Goal: Communication & Community: Share content

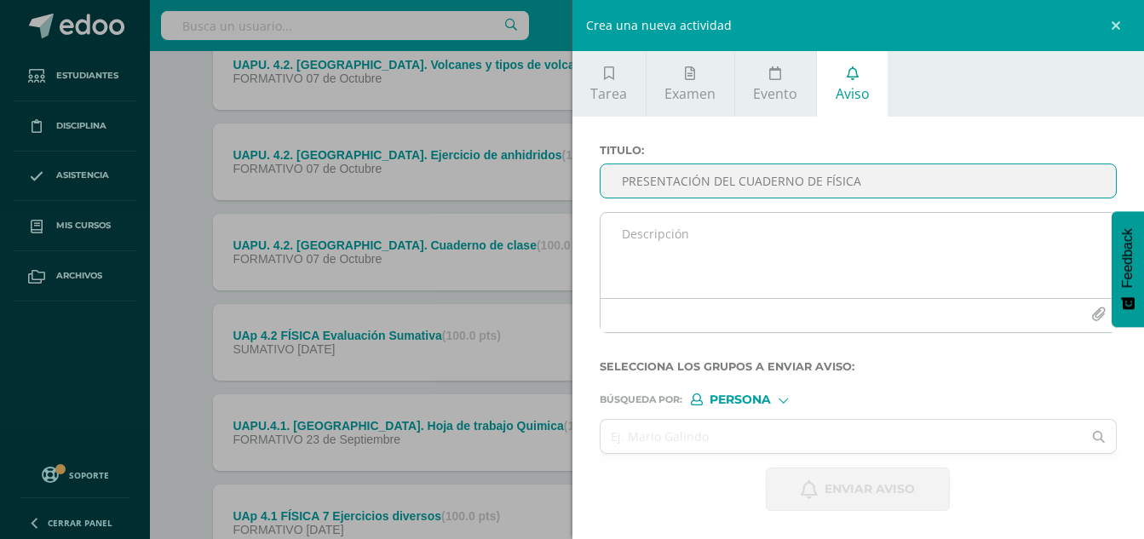
type input "PRESENTACIÓN DEL CUADERNO DE FÍSICA"
click at [753, 233] on textarea at bounding box center [859, 255] width 516 height 85
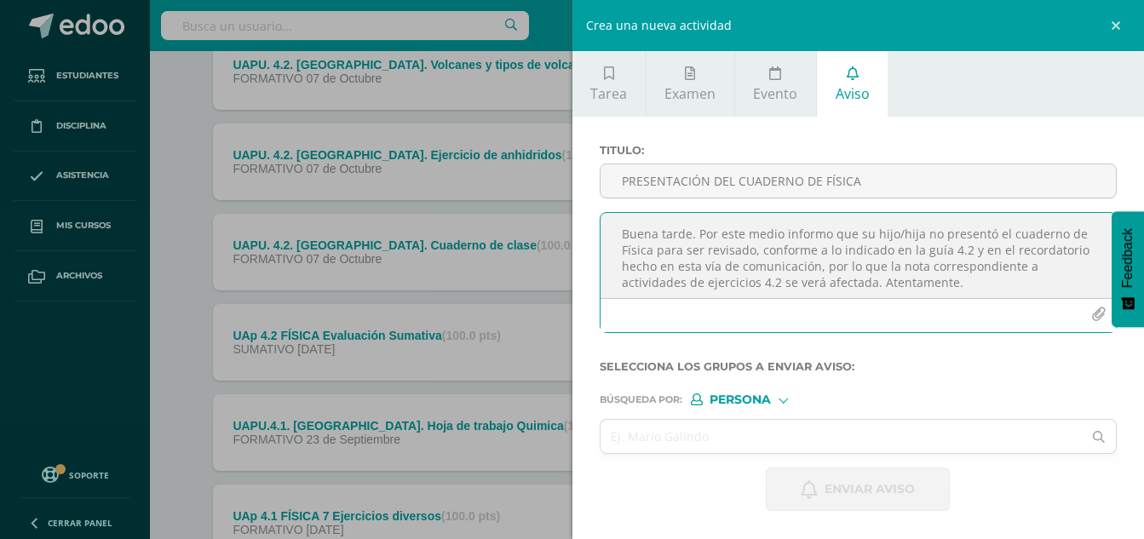
type textarea "Buena tarde. Por este medio informo que su hijo/hija no presentó el cuaderno de…"
click at [786, 400] on div at bounding box center [783, 398] width 9 height 9
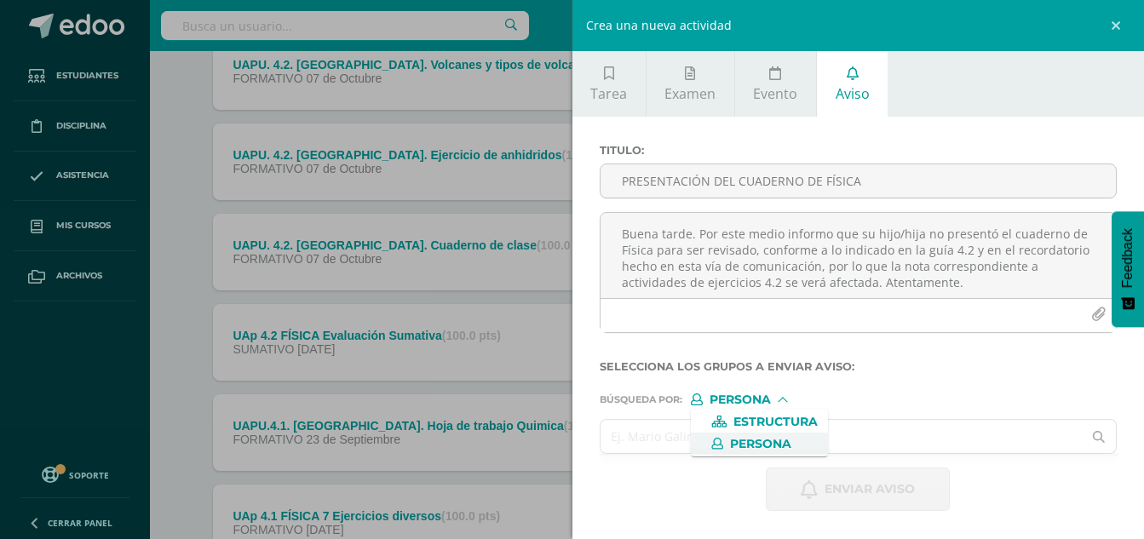
click at [909, 425] on input "text" at bounding box center [842, 436] width 482 height 33
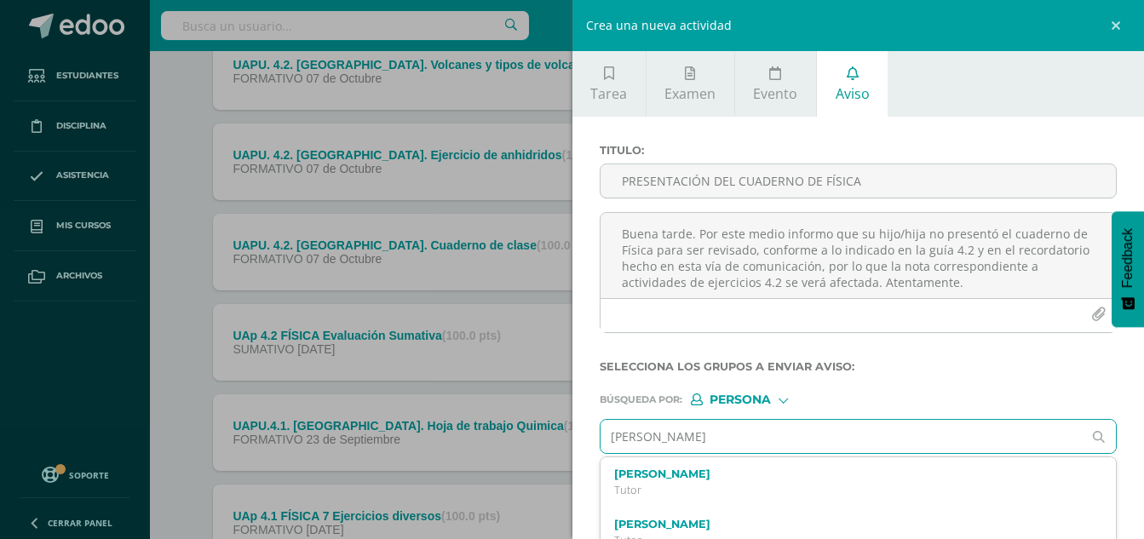
type input "[PERSON_NAME]"
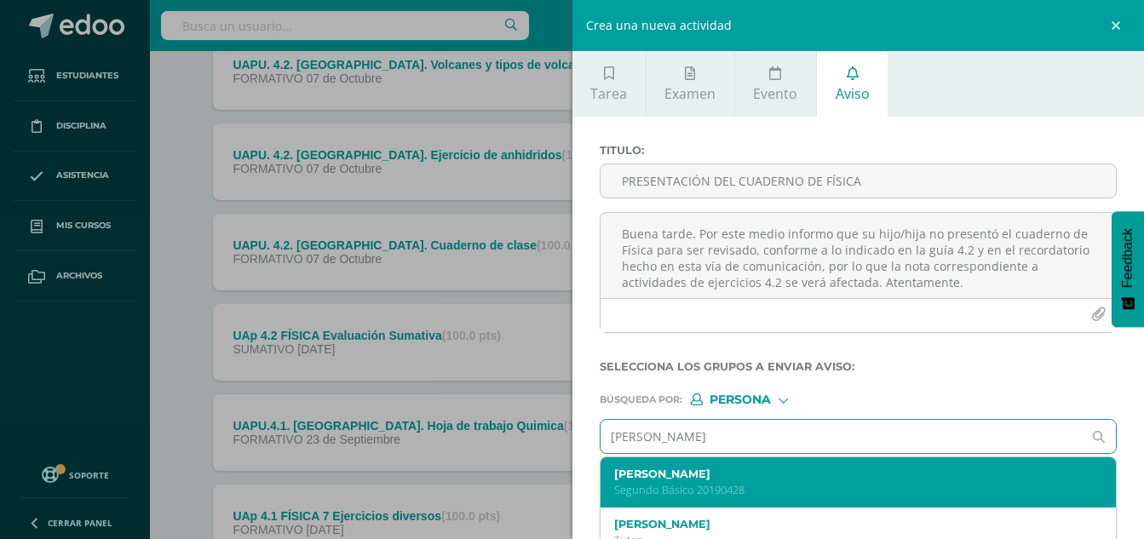
click at [803, 469] on label "[PERSON_NAME]" at bounding box center [848, 474] width 468 height 13
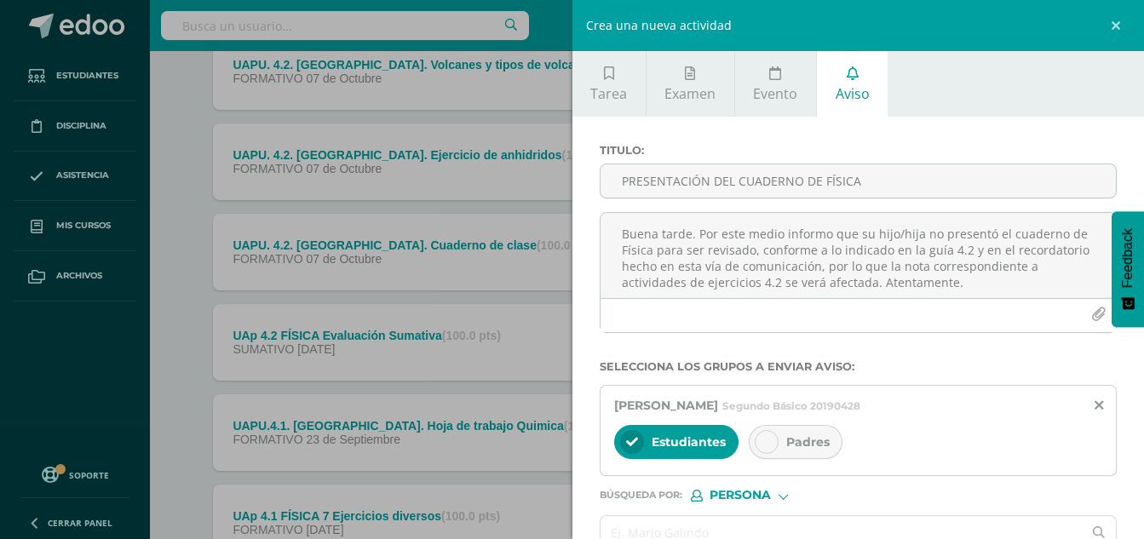
click at [804, 433] on div "Padres" at bounding box center [796, 442] width 94 height 34
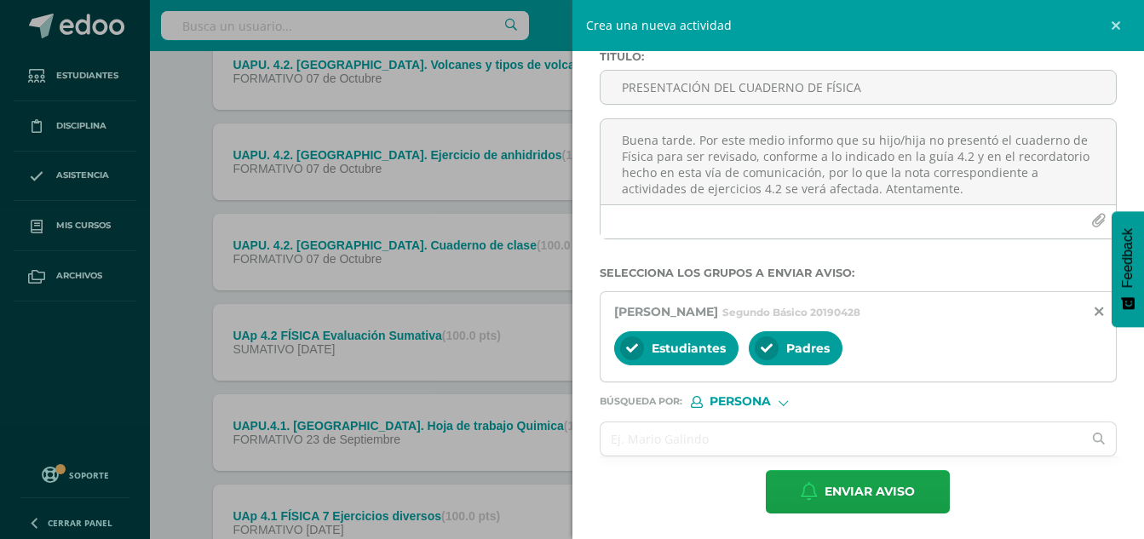
scroll to position [95, 0]
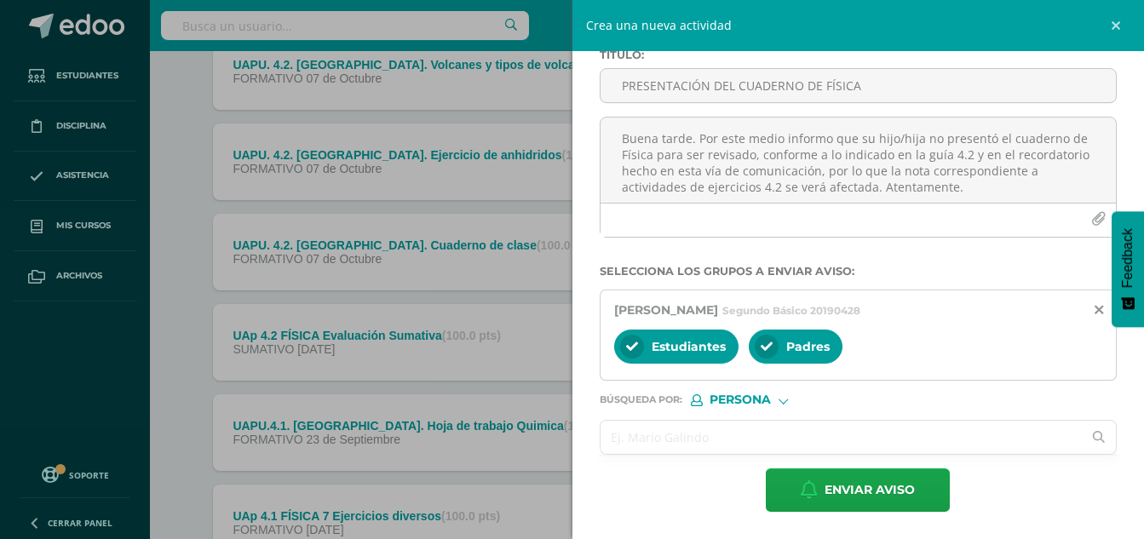
click at [789, 441] on input "text" at bounding box center [842, 437] width 482 height 33
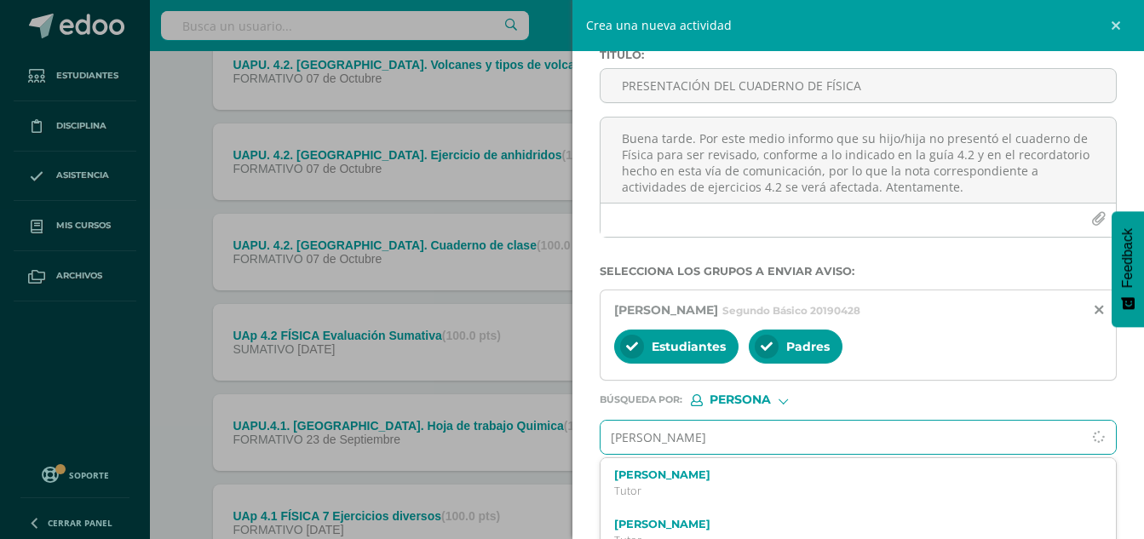
type input "[PERSON_NAME]"
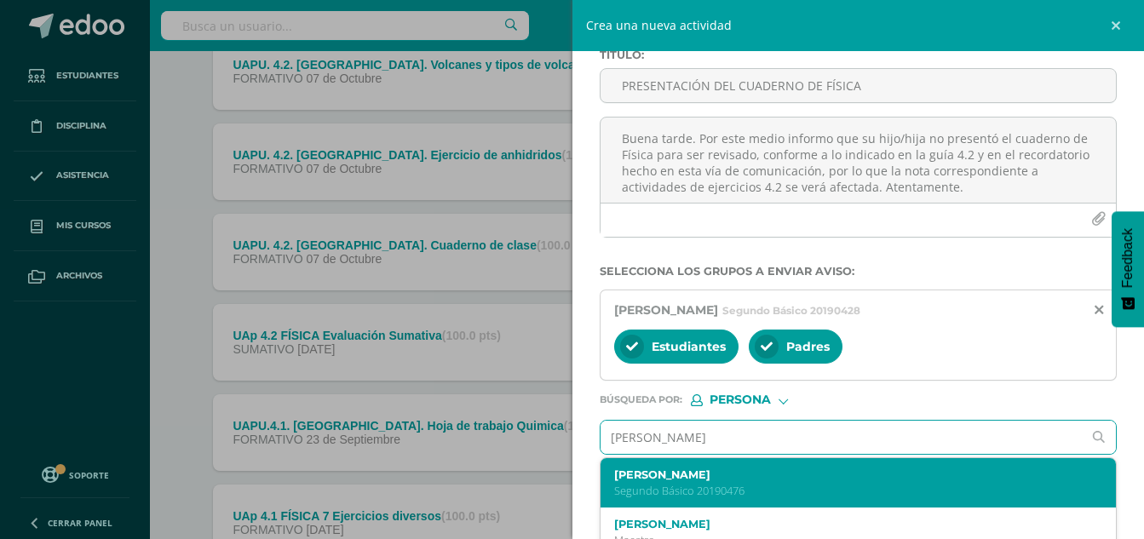
click at [779, 478] on label "[PERSON_NAME]" at bounding box center [848, 475] width 468 height 13
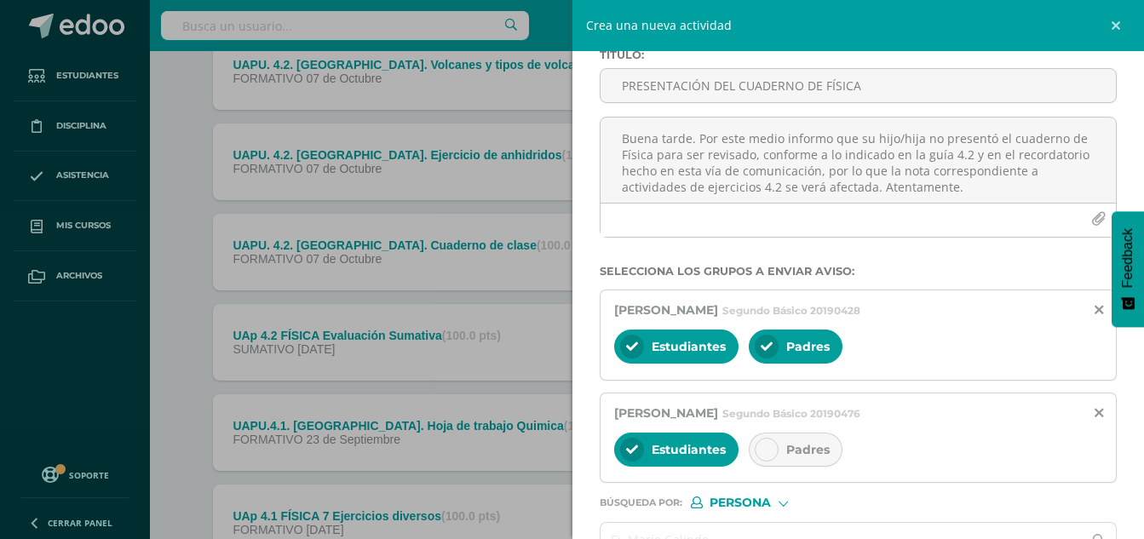
click at [799, 446] on span "Padres" at bounding box center [807, 449] width 43 height 15
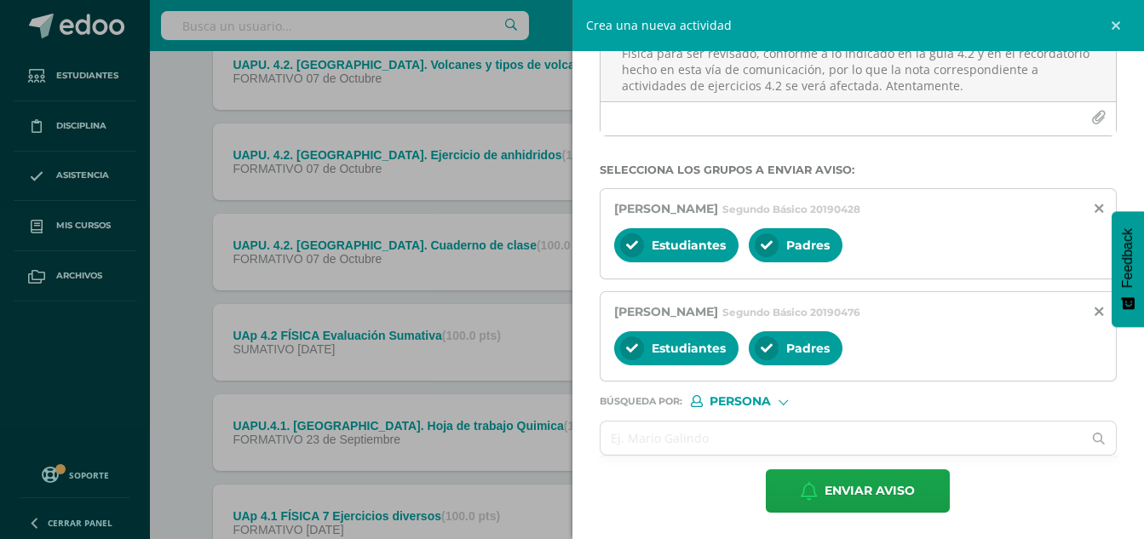
scroll to position [198, 0]
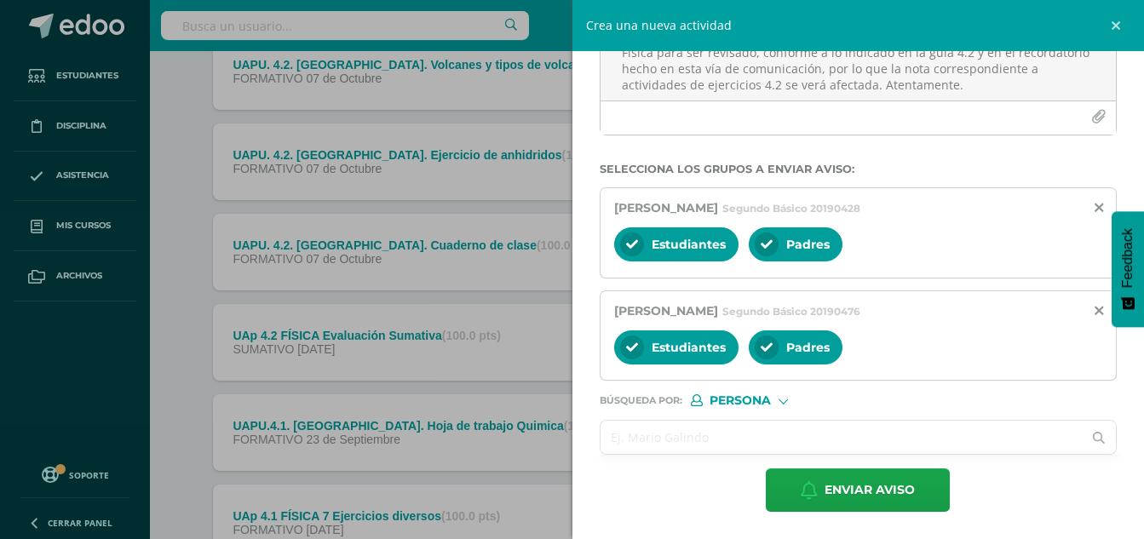
click at [781, 446] on input "text" at bounding box center [842, 437] width 482 height 33
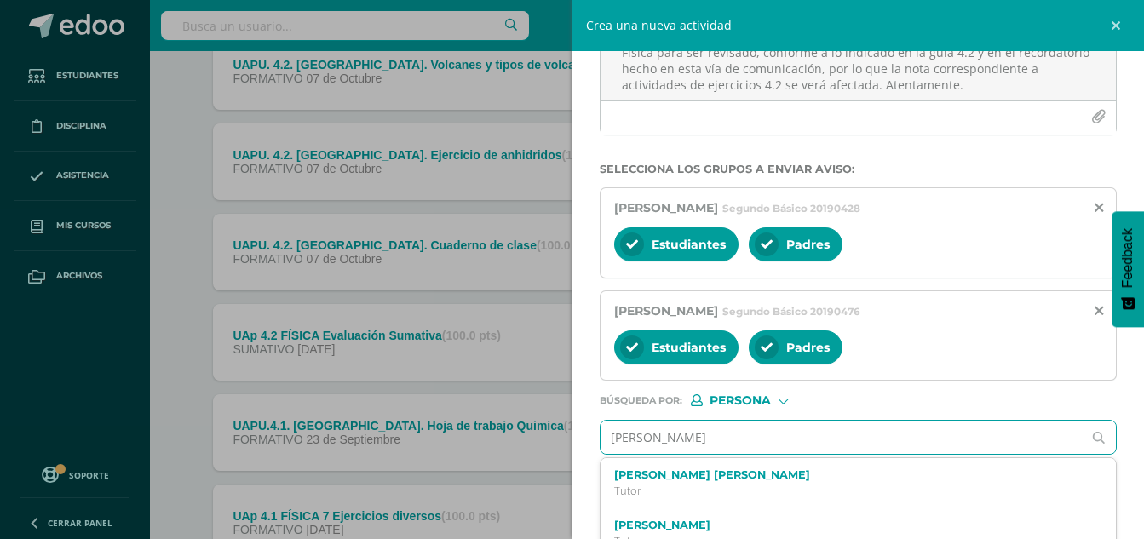
type input "[PERSON_NAME]"
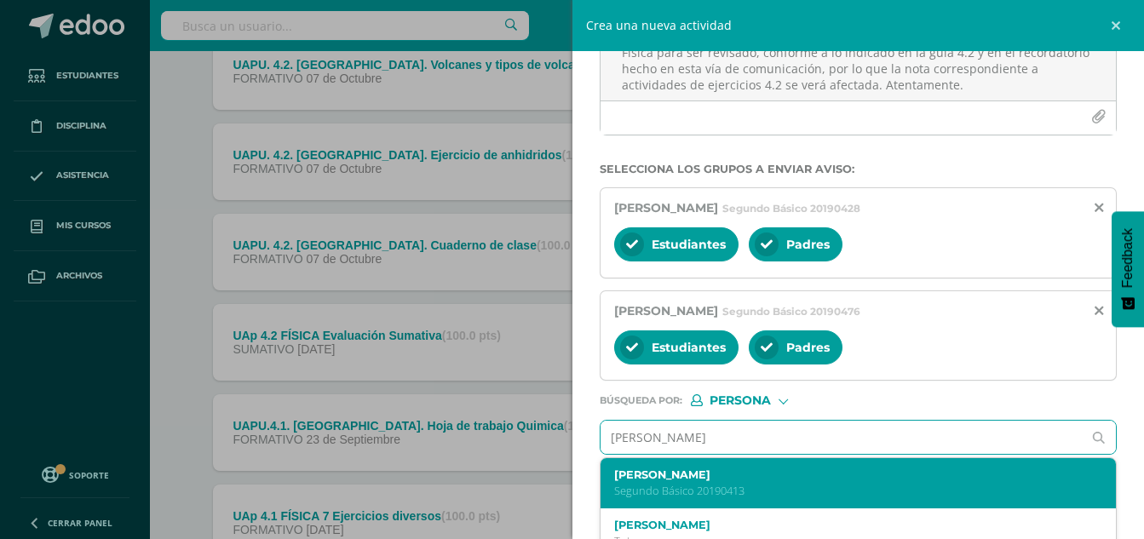
click at [771, 480] on label "[PERSON_NAME]" at bounding box center [848, 475] width 468 height 13
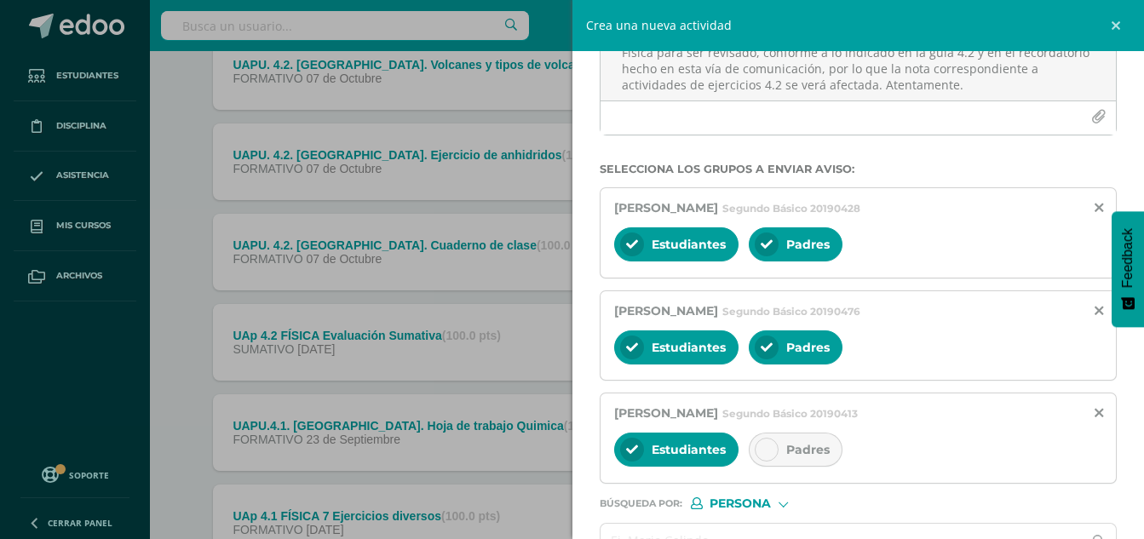
click at [809, 436] on div "Padres" at bounding box center [796, 450] width 94 height 34
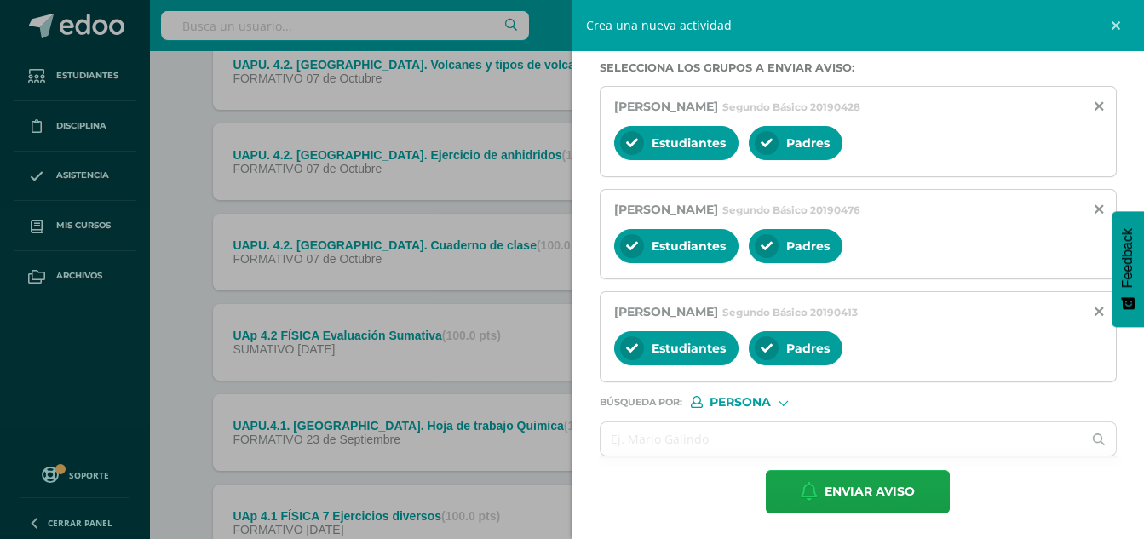
scroll to position [301, 0]
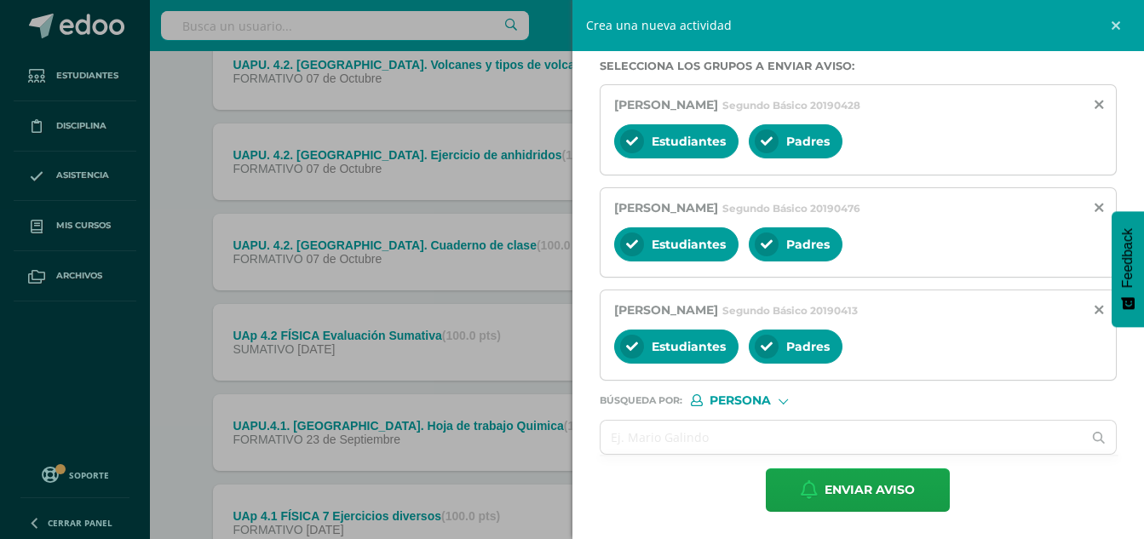
click at [828, 402] on label "Búsqueda por : Persona Estructura Persona" at bounding box center [859, 400] width 518 height 12
click at [816, 440] on input "text" at bounding box center [842, 437] width 482 height 33
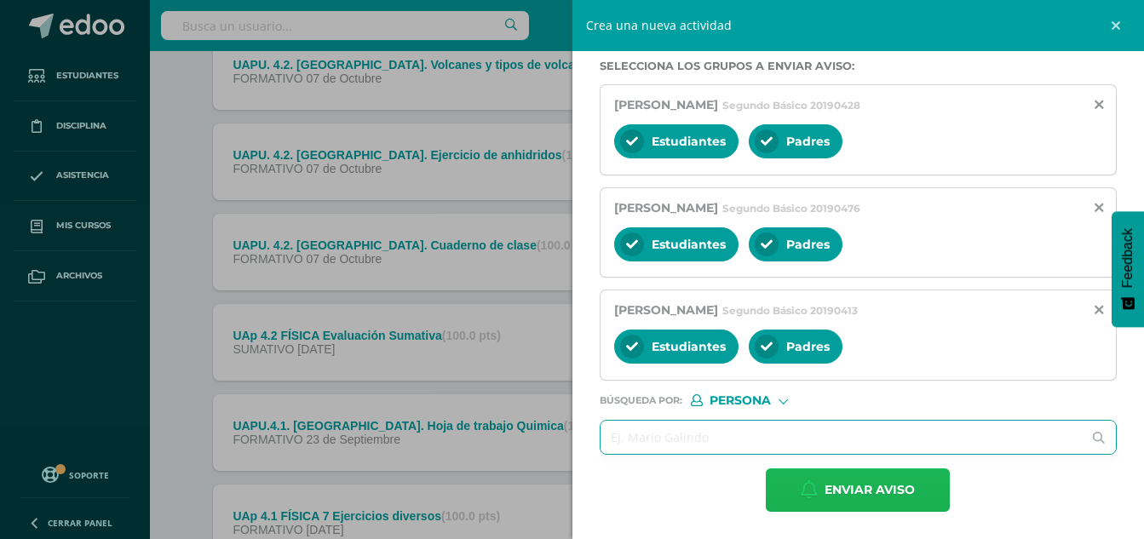
click at [893, 493] on span "Enviar aviso" at bounding box center [870, 490] width 90 height 42
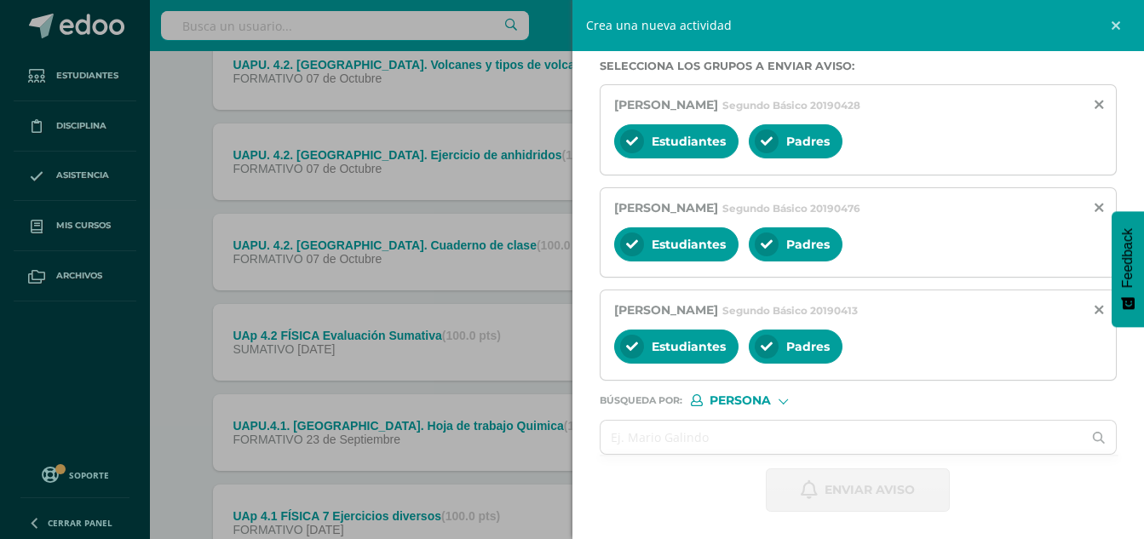
scroll to position [0, 0]
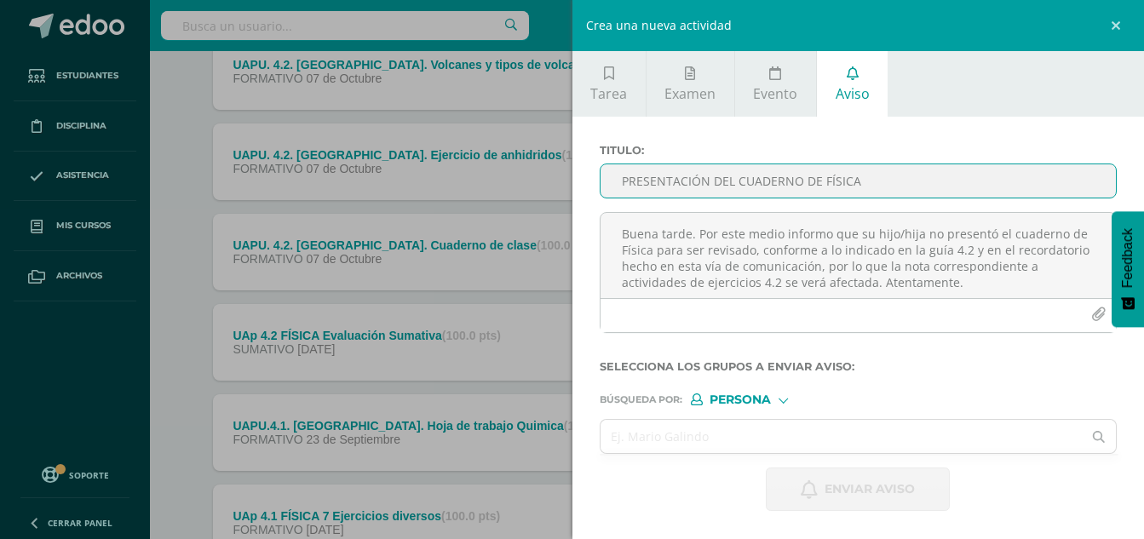
click at [704, 182] on input "PRESENTACIÓN DEL CUADERNO DE FÍSICA" at bounding box center [859, 180] width 516 height 33
type input "ENTREGA DEL CUADERNO DE FÍSICA"
click at [717, 238] on textarea "Buena tarde. Por este medio informo que su hijo/hija no presentó el cuaderno de…" at bounding box center [859, 255] width 516 height 85
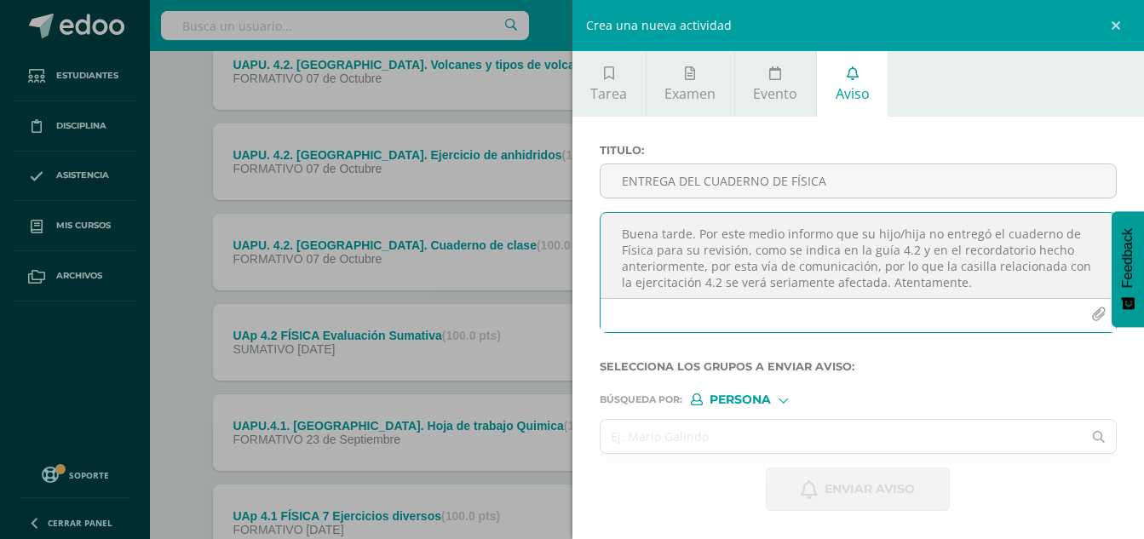
type textarea "Buena tarde. Por este medio informo que su hijo/hija no entregó el cuaderno de …"
click at [767, 438] on input "text" at bounding box center [842, 436] width 482 height 33
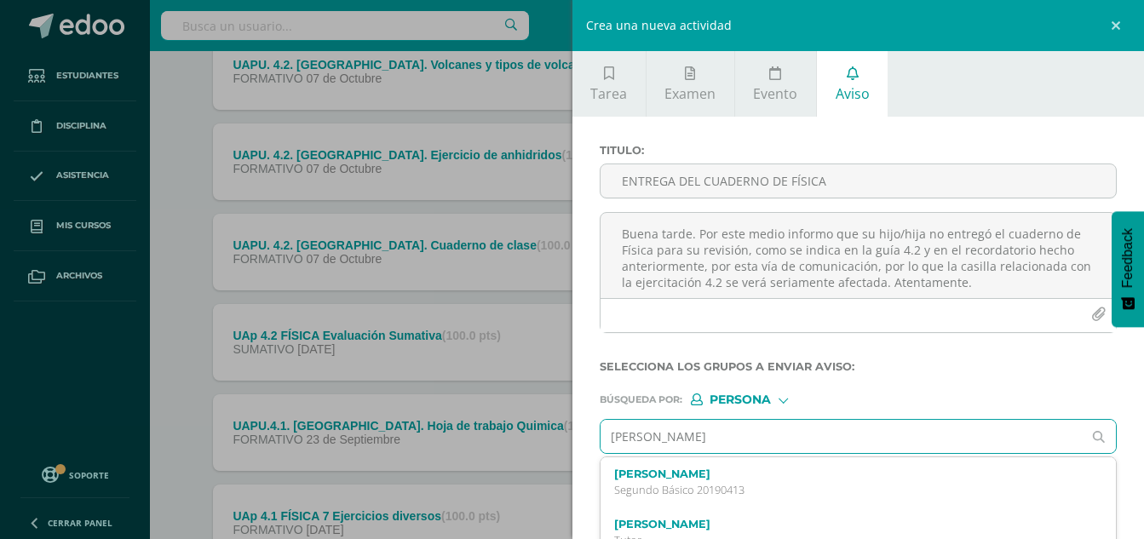
type input "[PERSON_NAME]"
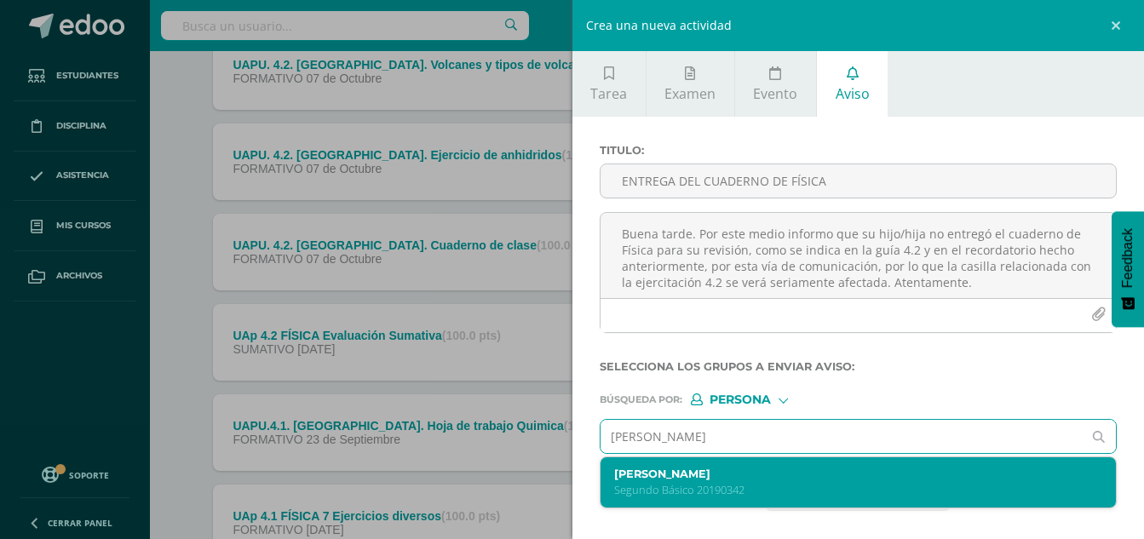
click at [763, 484] on p "Segundo Básico 20190342" at bounding box center [848, 490] width 468 height 14
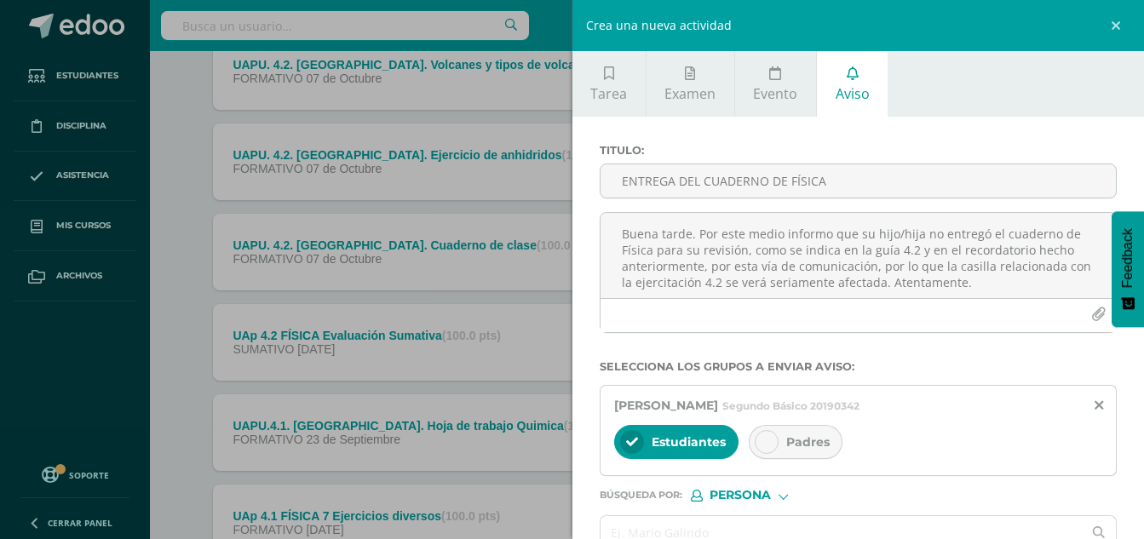
click at [809, 447] on span "Padres" at bounding box center [807, 442] width 43 height 15
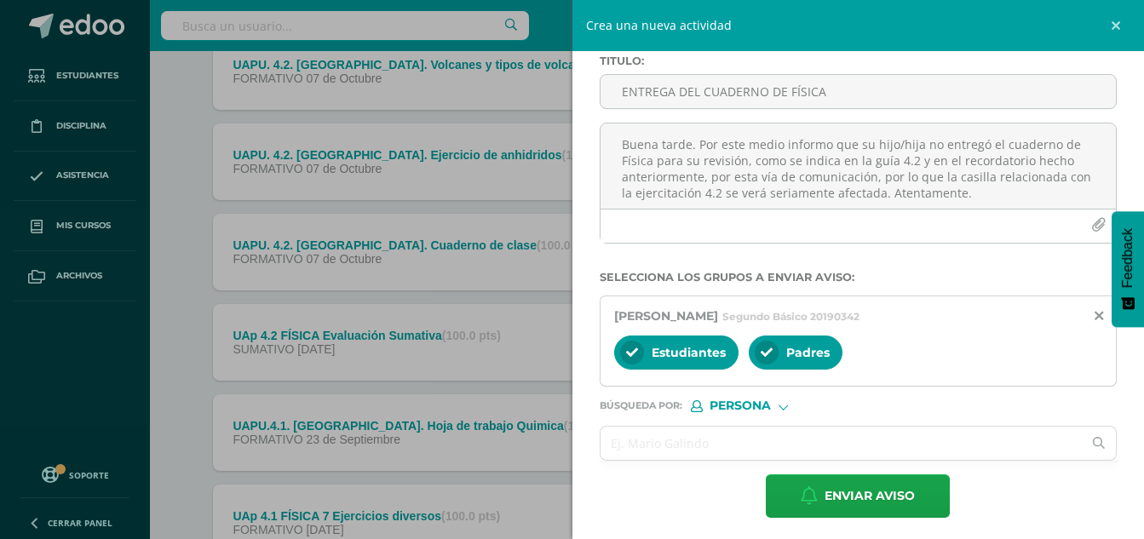
scroll to position [95, 0]
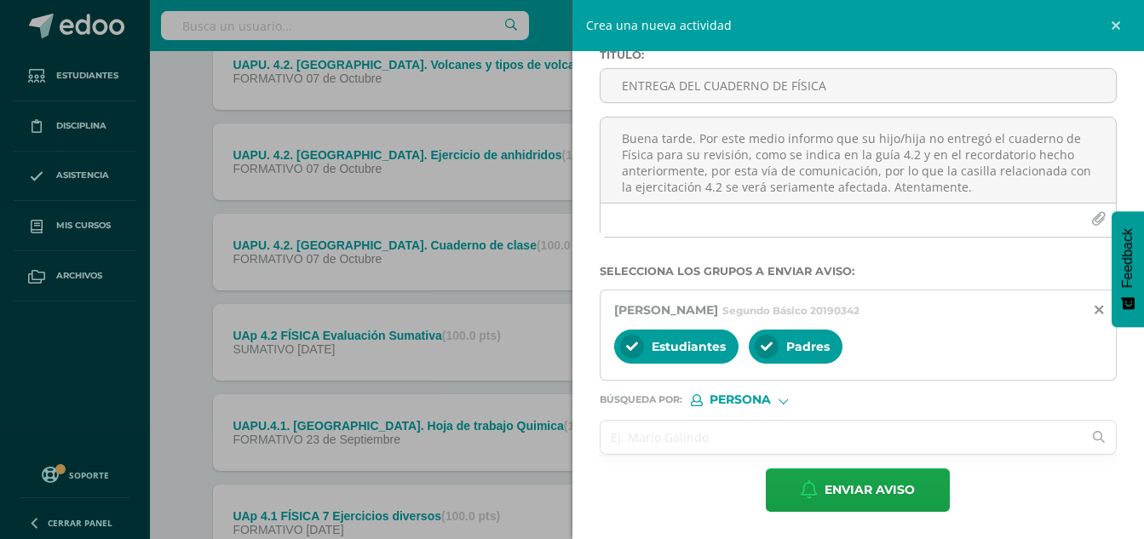
click at [805, 442] on input "text" at bounding box center [842, 437] width 482 height 33
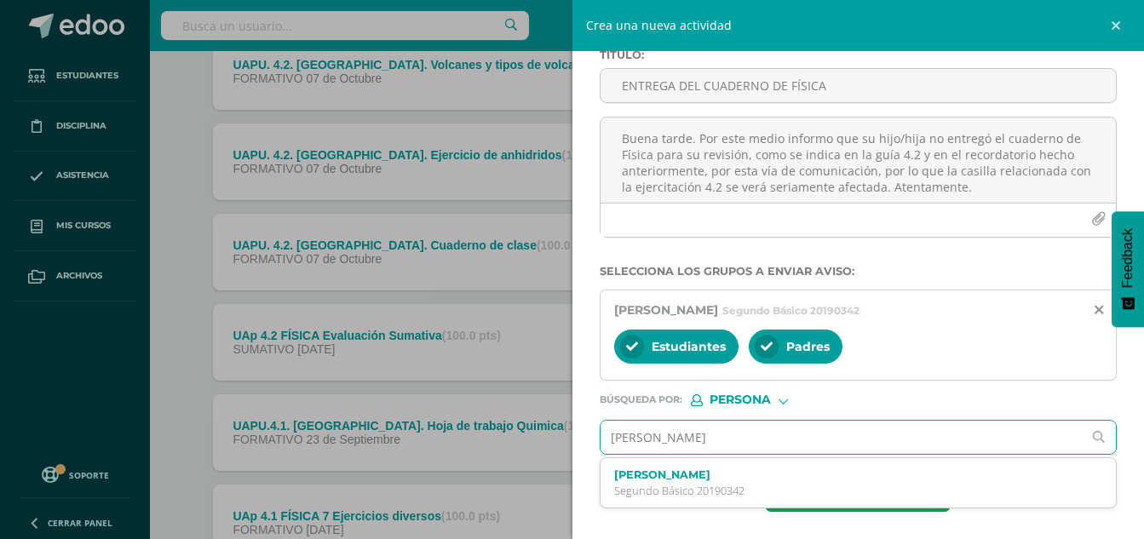
type input "[PERSON_NAME]"
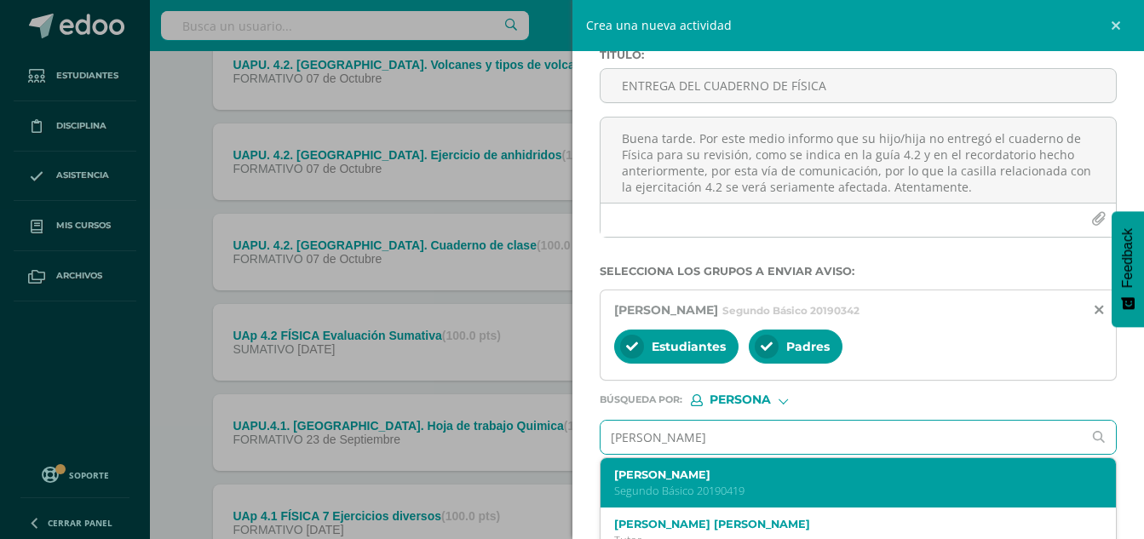
click at [806, 480] on label "[PERSON_NAME]" at bounding box center [848, 475] width 468 height 13
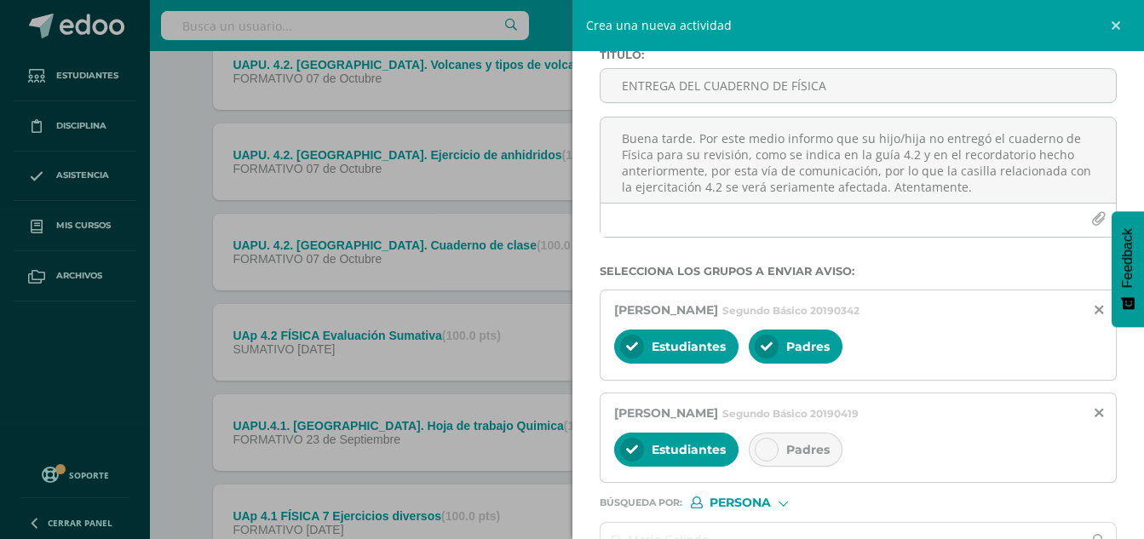
click at [809, 449] on span "Padres" at bounding box center [807, 449] width 43 height 15
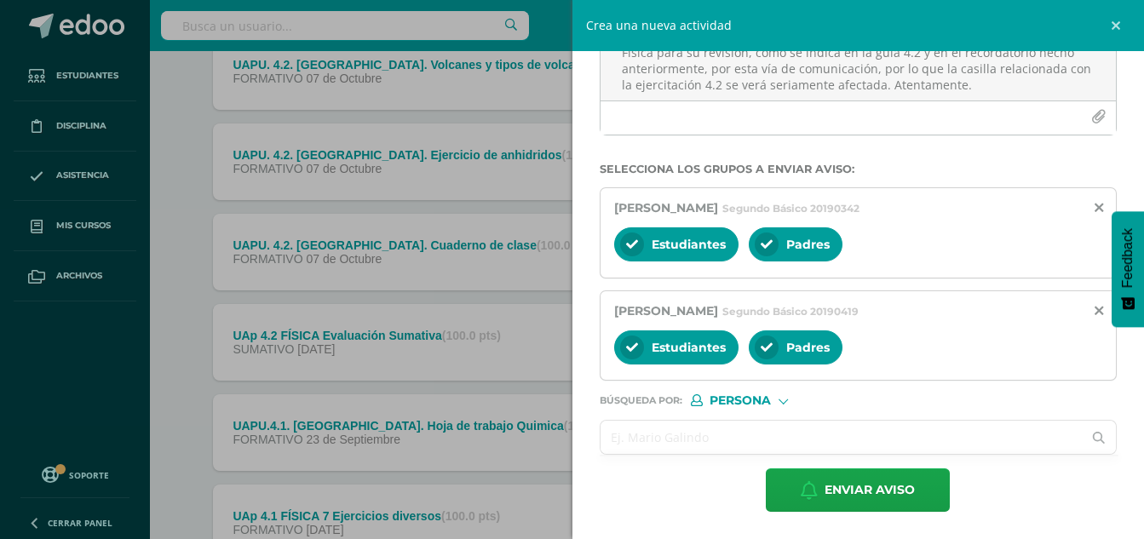
click at [819, 445] on input "text" at bounding box center [842, 437] width 482 height 33
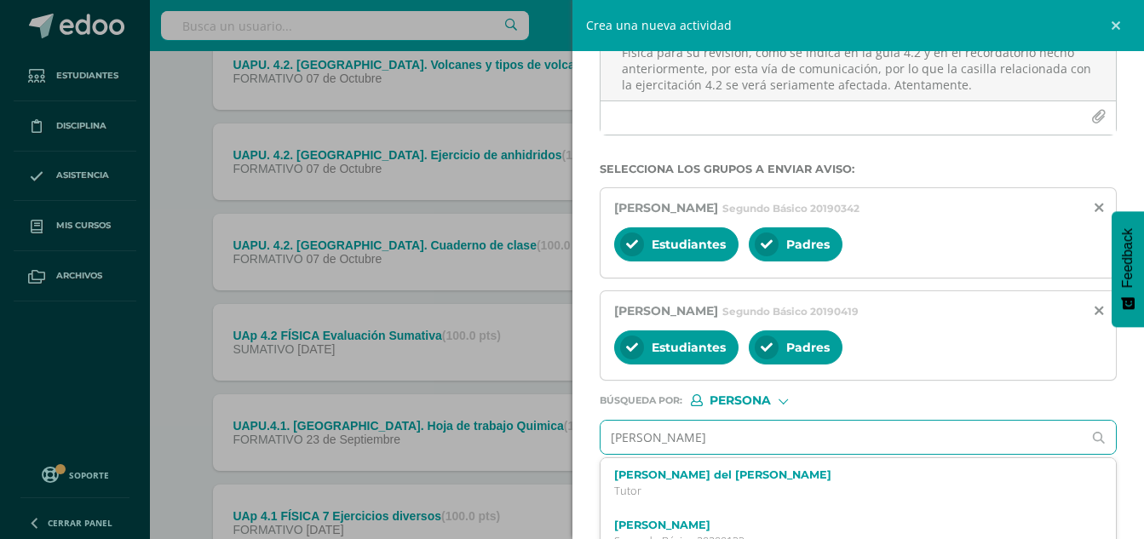
type input "[PERSON_NAME]"
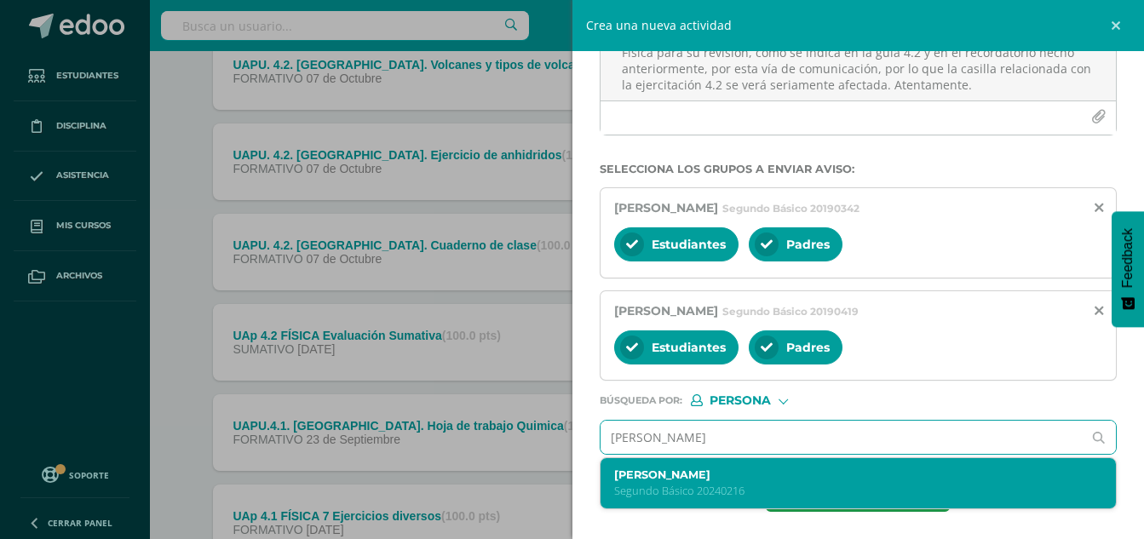
click at [794, 480] on label "[PERSON_NAME]" at bounding box center [848, 475] width 468 height 13
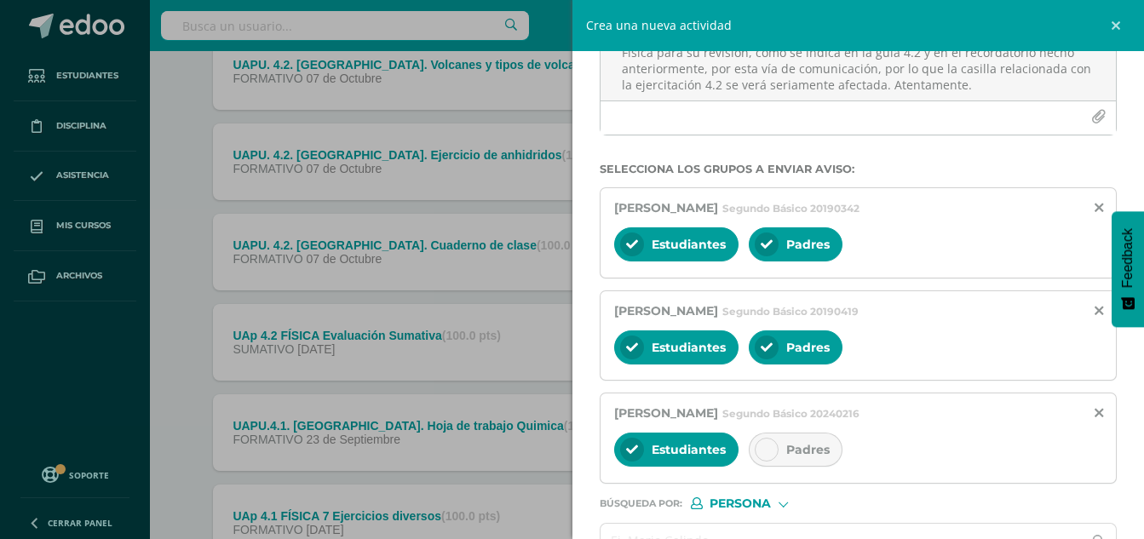
click at [799, 470] on div "Estudiantes Padres" at bounding box center [858, 451] width 489 height 41
click at [809, 458] on span "Padres" at bounding box center [807, 449] width 43 height 15
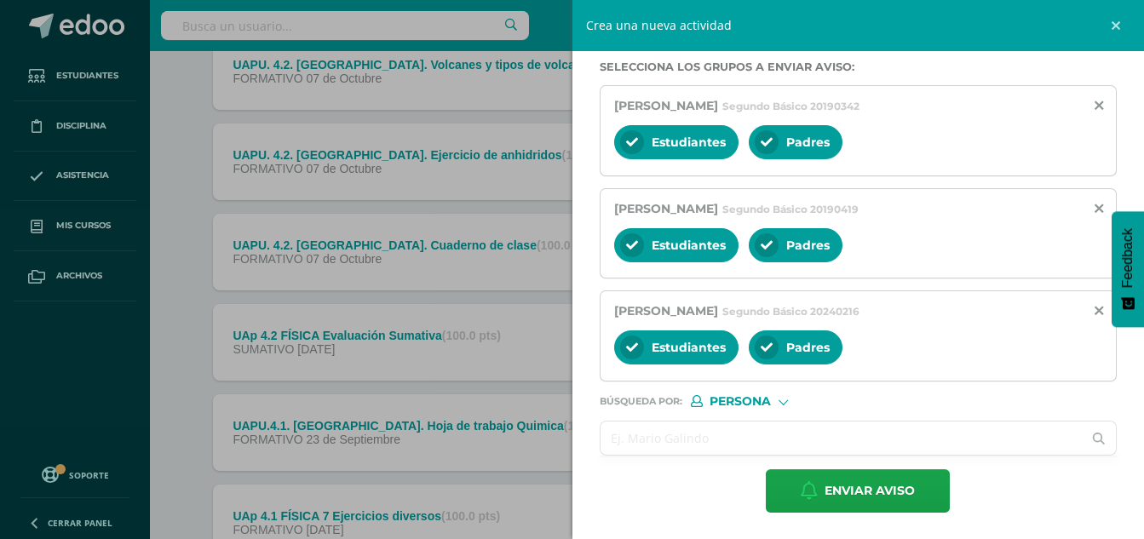
scroll to position [301, 0]
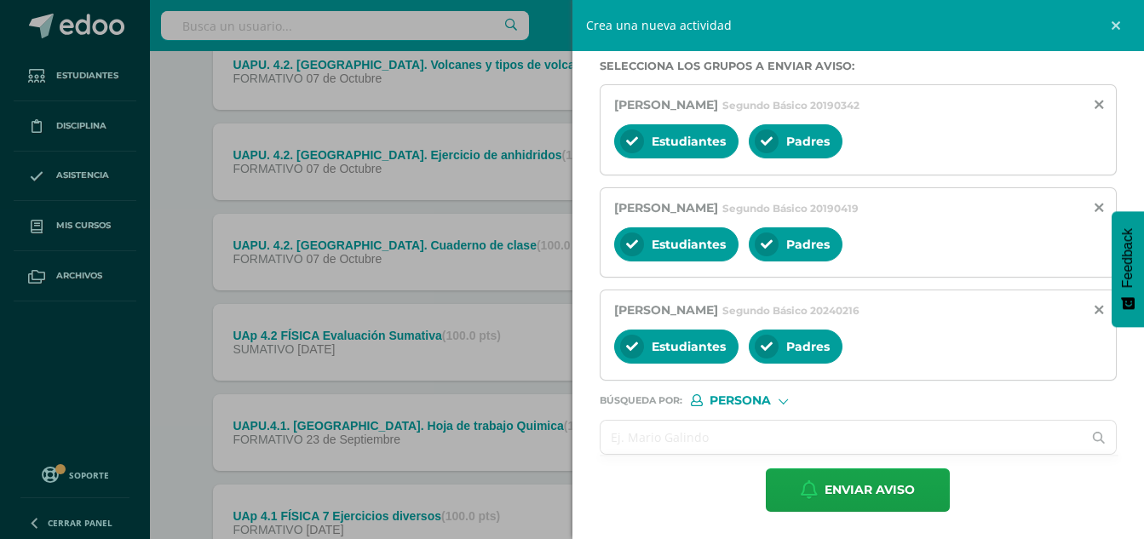
click at [809, 431] on input "text" at bounding box center [842, 437] width 482 height 33
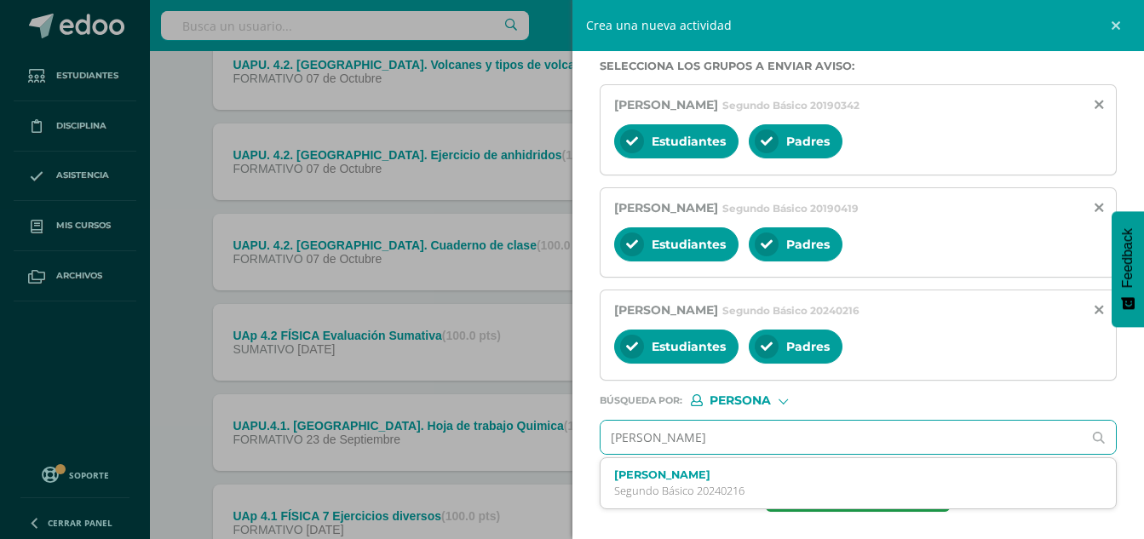
type input "[PERSON_NAME]"
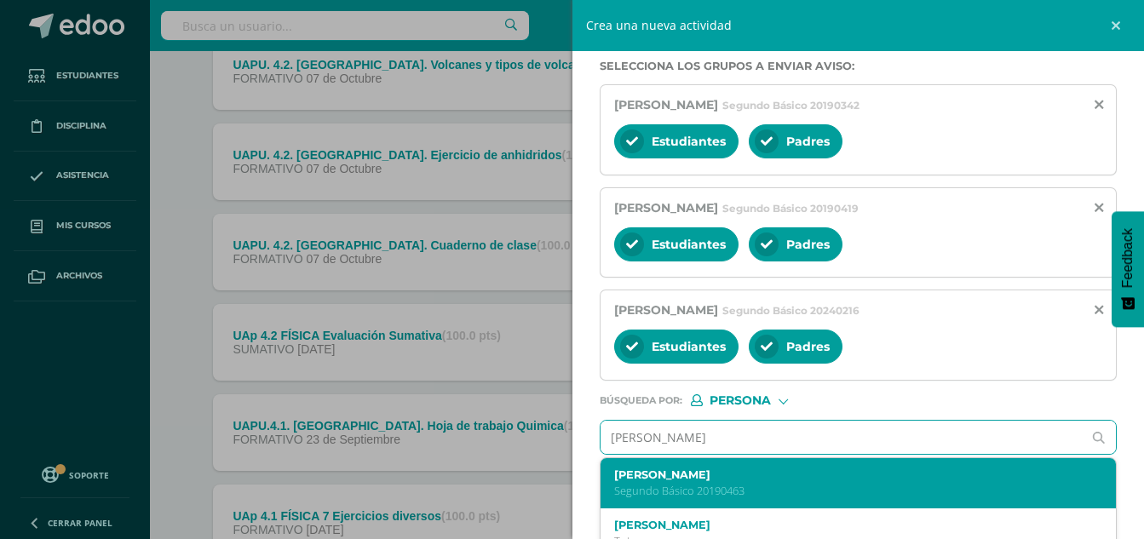
click at [799, 474] on label "[PERSON_NAME]" at bounding box center [848, 475] width 468 height 13
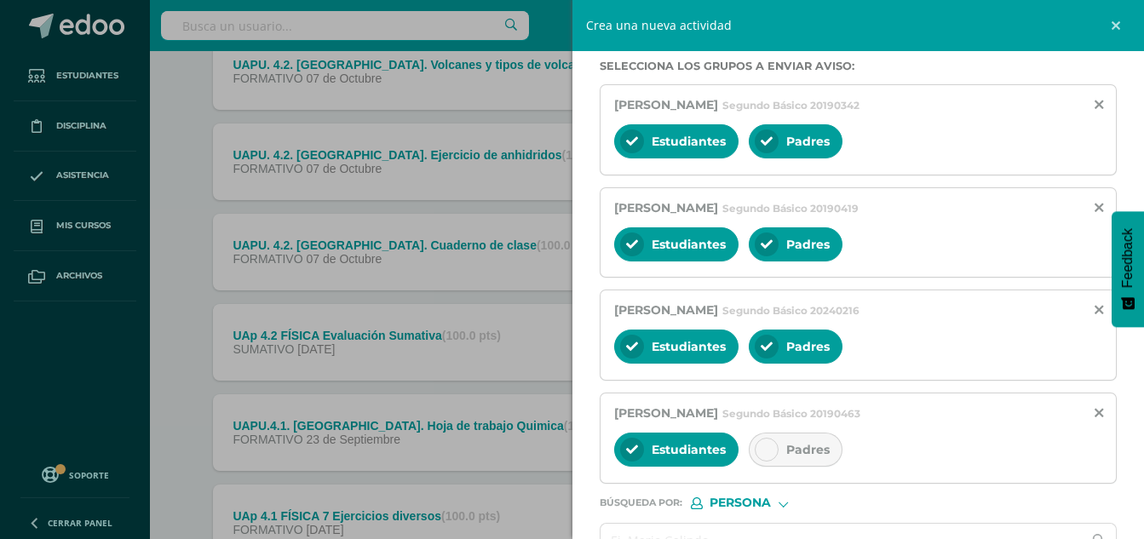
click at [801, 453] on span "Padres" at bounding box center [807, 449] width 43 height 15
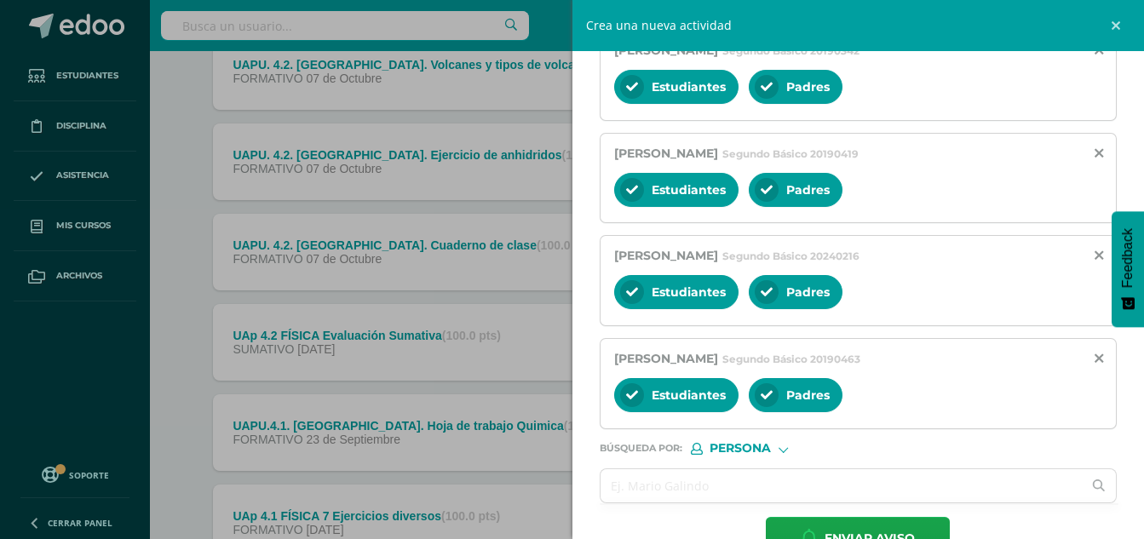
scroll to position [404, 0]
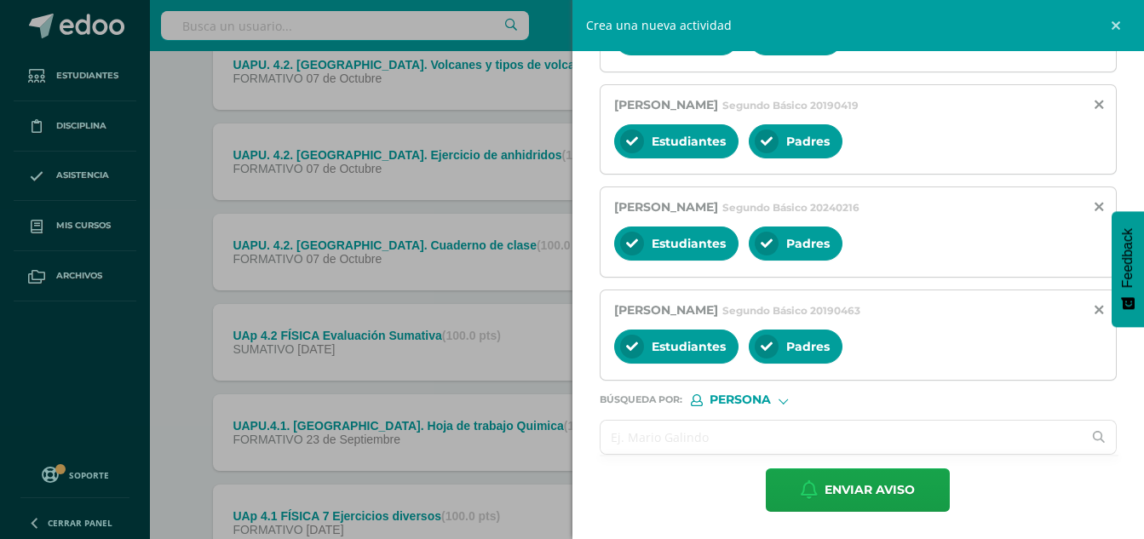
click at [795, 439] on input "text" at bounding box center [842, 437] width 482 height 33
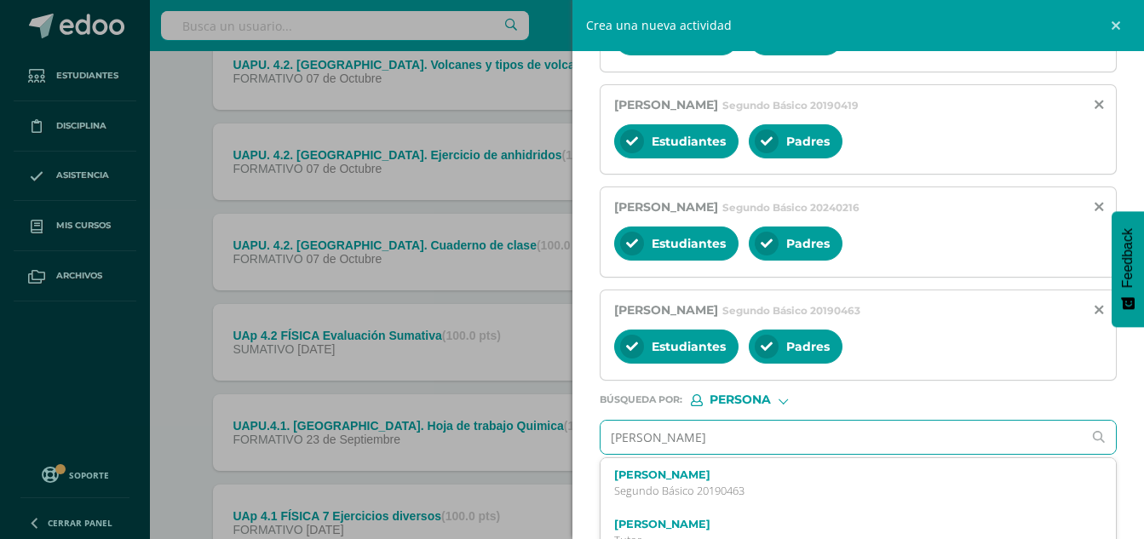
type input "[PERSON_NAME]"
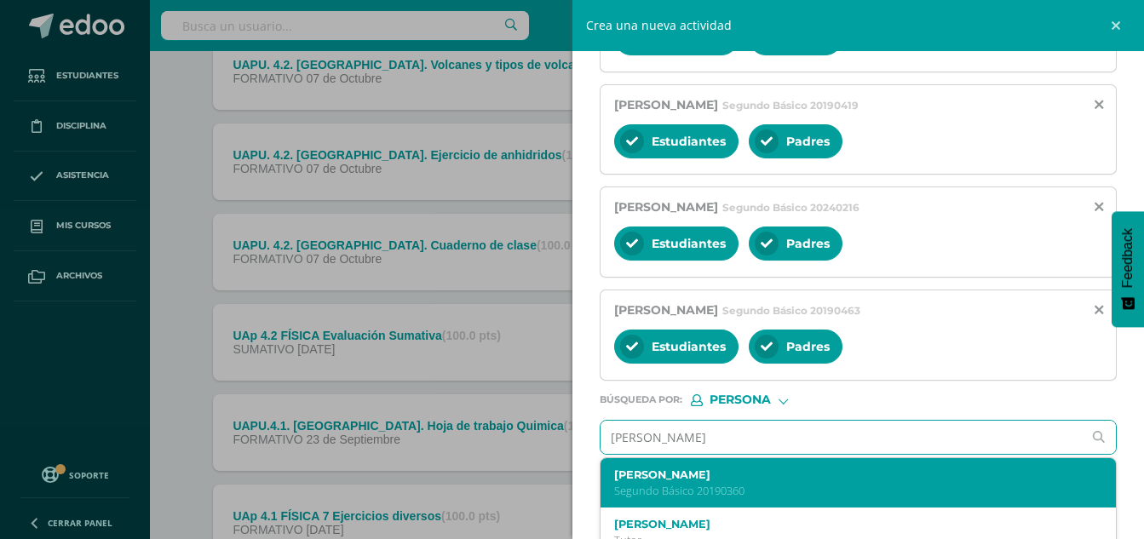
click at [786, 473] on label "[PERSON_NAME]" at bounding box center [848, 475] width 468 height 13
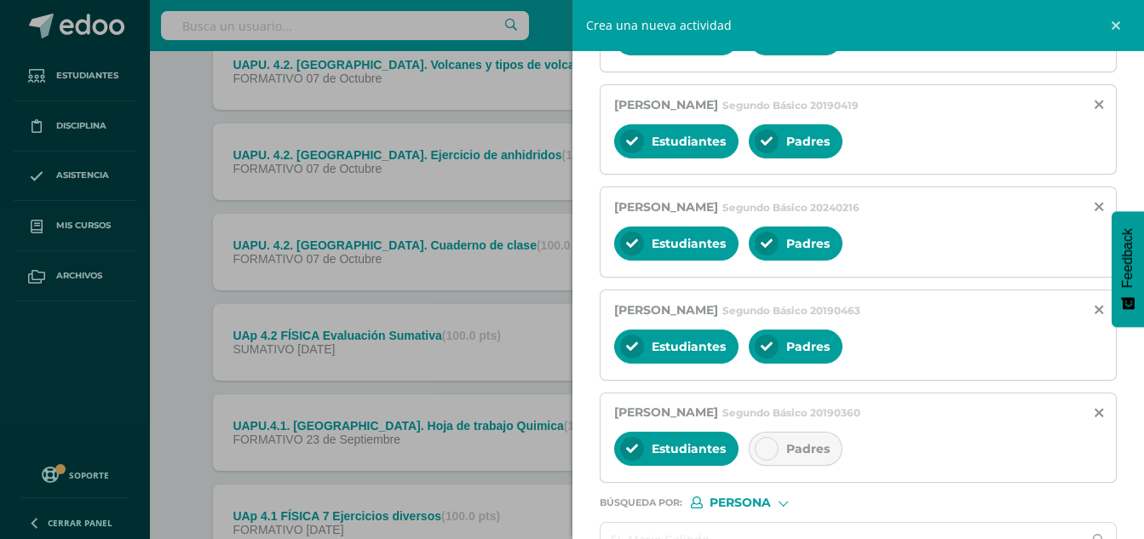
click at [788, 452] on span "Padres" at bounding box center [807, 448] width 43 height 15
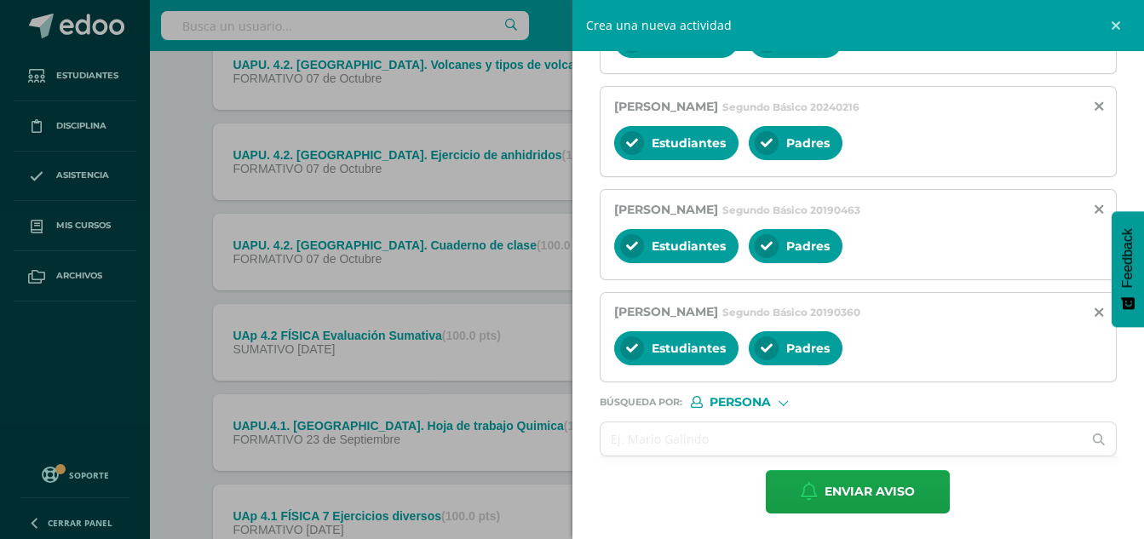
scroll to position [506, 0]
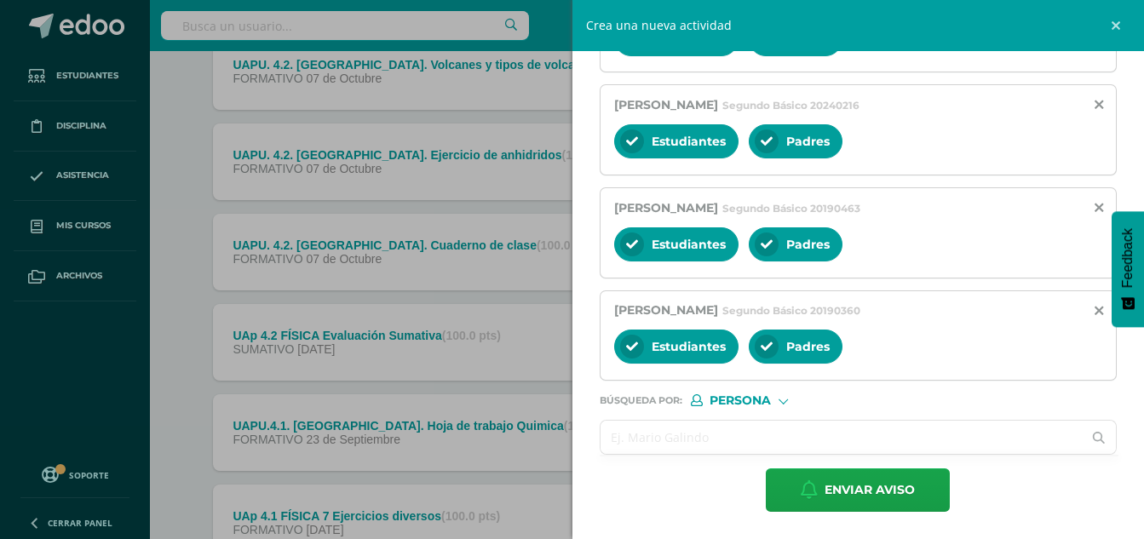
click at [821, 435] on input "text" at bounding box center [842, 437] width 482 height 33
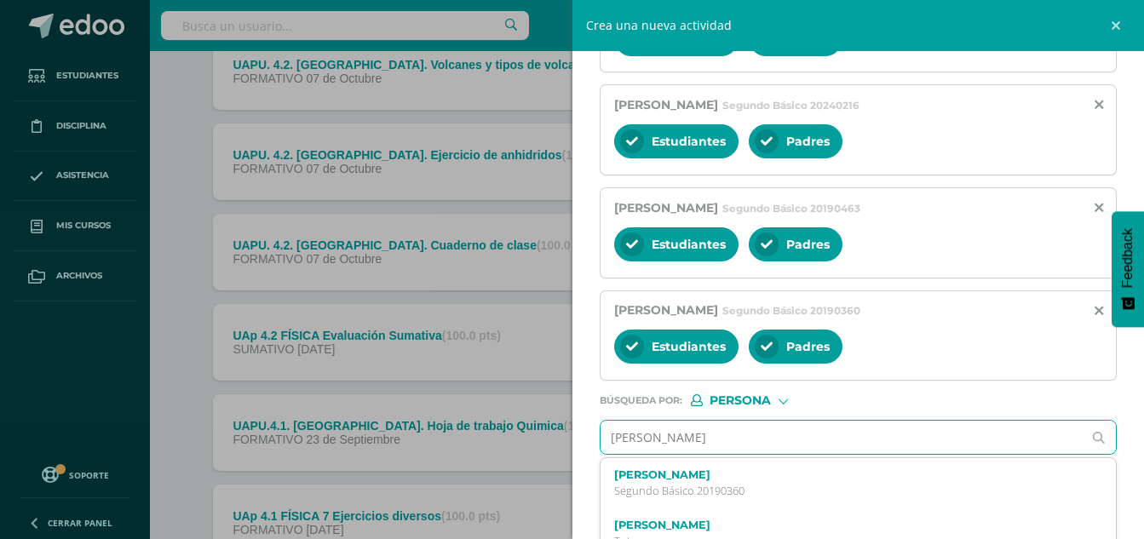
type input "[PERSON_NAME]"
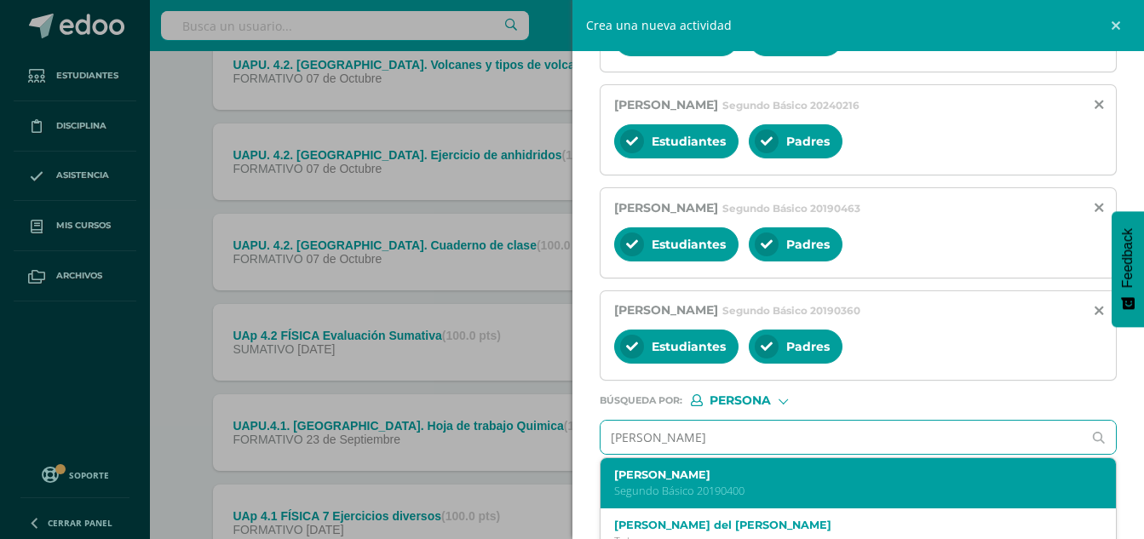
click at [804, 471] on label "[PERSON_NAME]" at bounding box center [848, 475] width 468 height 13
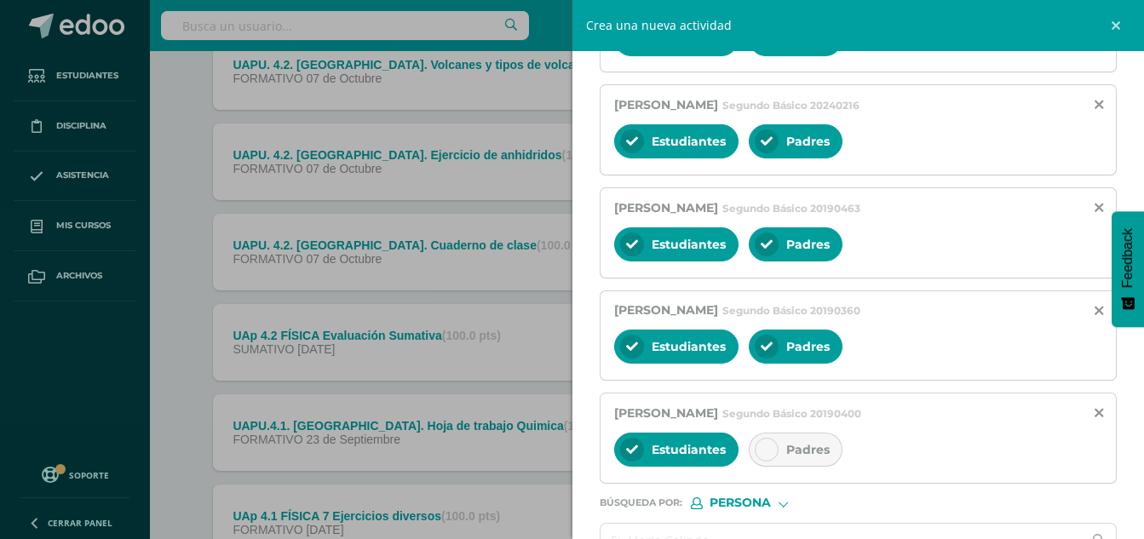
click at [803, 452] on span "Padres" at bounding box center [807, 449] width 43 height 15
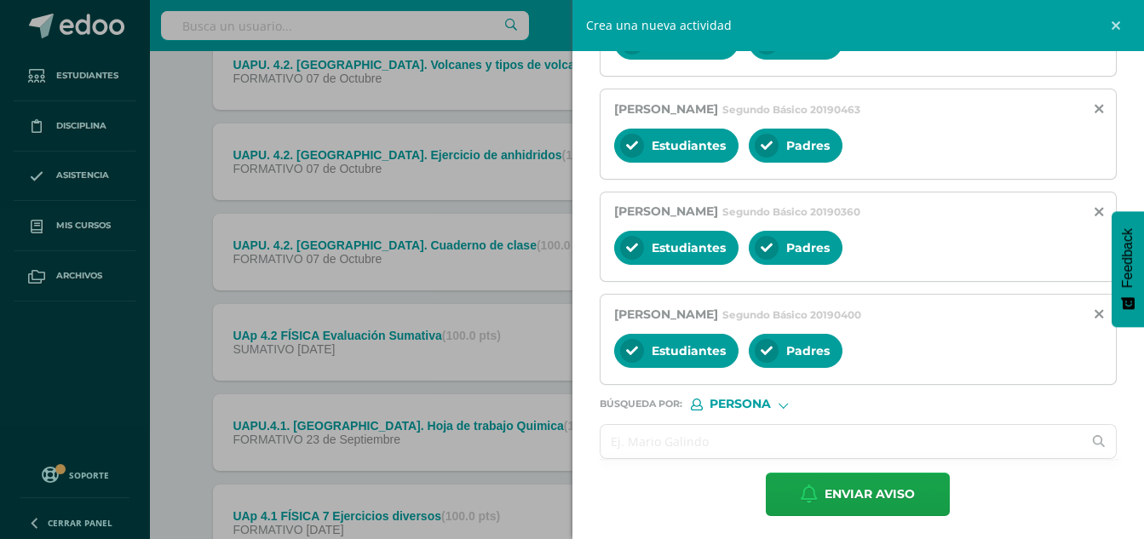
scroll to position [609, 0]
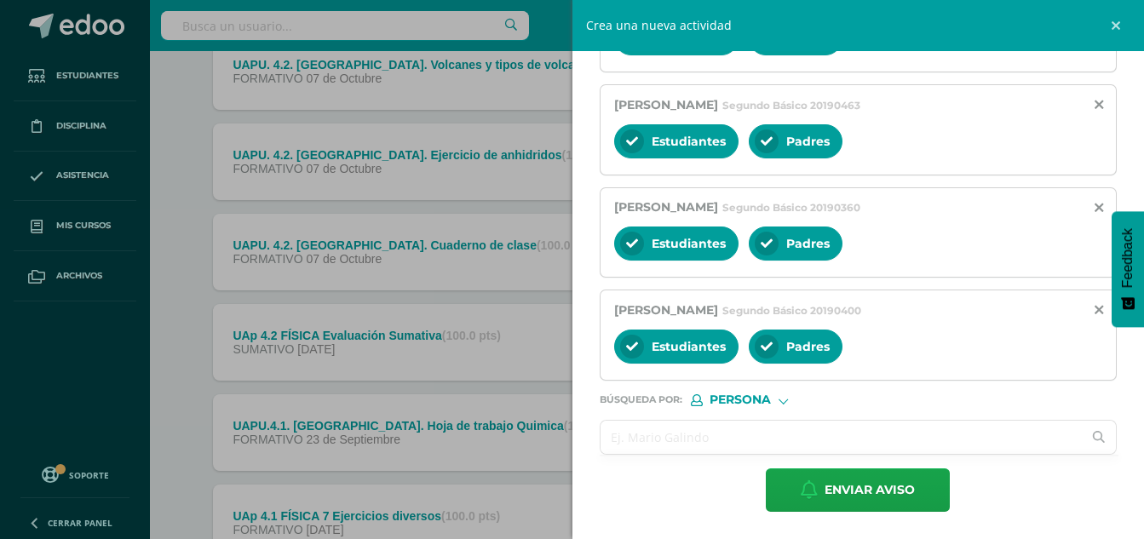
click at [833, 442] on input "text" at bounding box center [842, 437] width 482 height 33
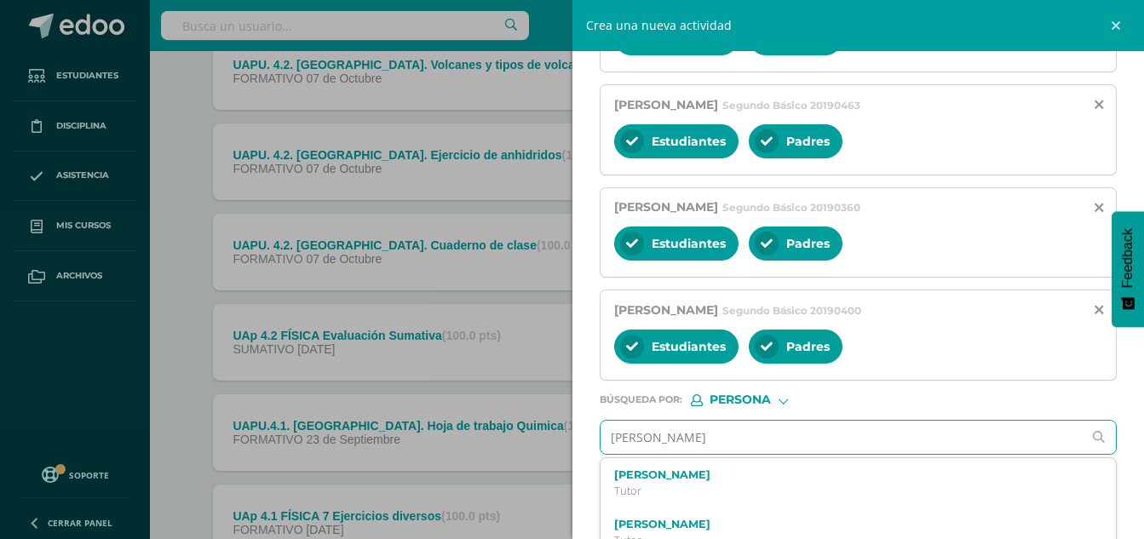
type input "[PERSON_NAME]"
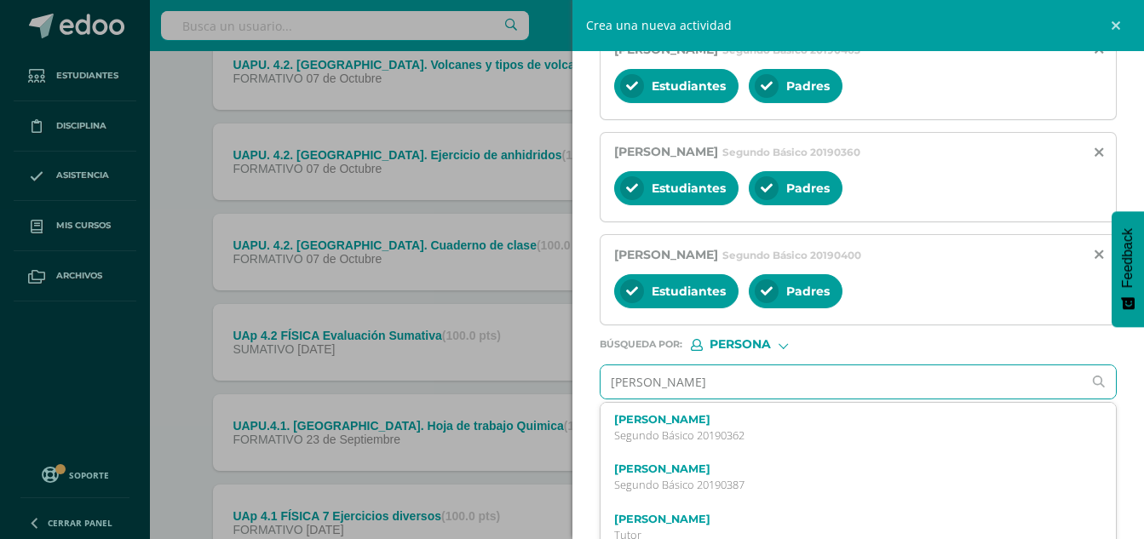
scroll to position [681, 0]
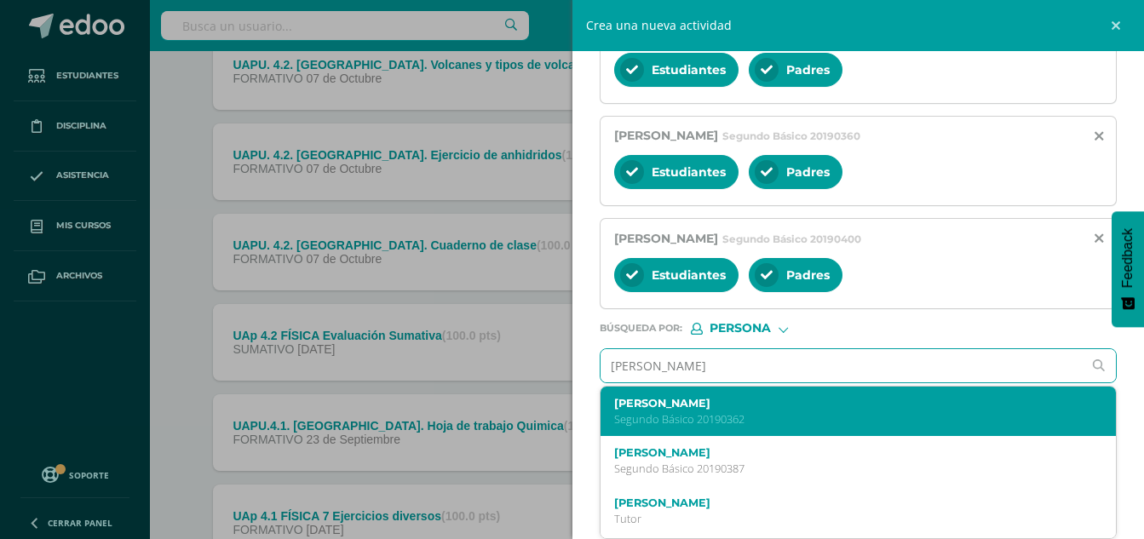
click at [777, 414] on p "Segundo Básico 20190362" at bounding box center [848, 419] width 468 height 14
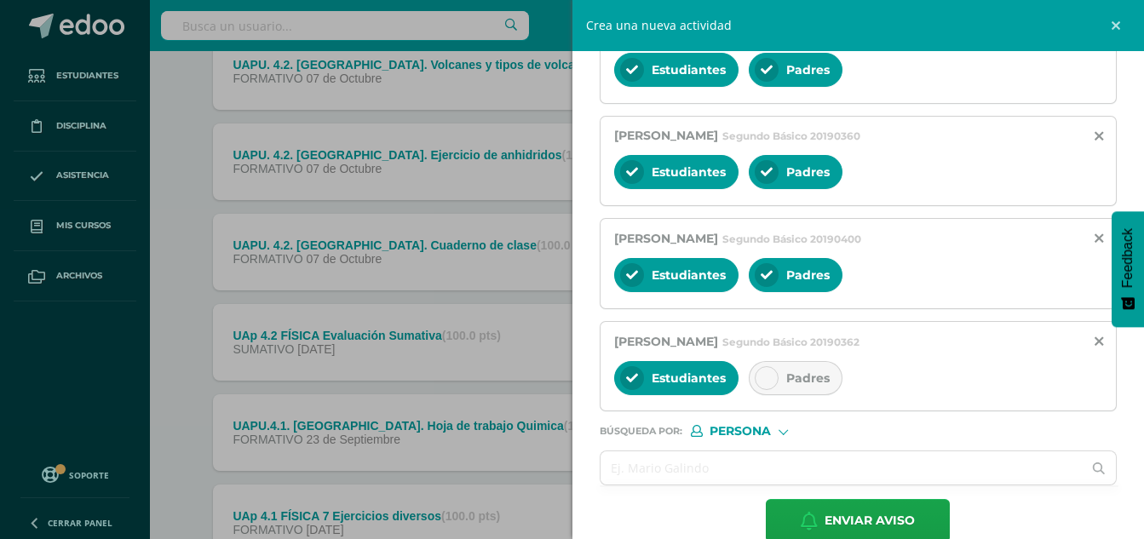
click at [802, 381] on span "Padres" at bounding box center [807, 378] width 43 height 15
click at [787, 472] on input "text" at bounding box center [842, 468] width 482 height 33
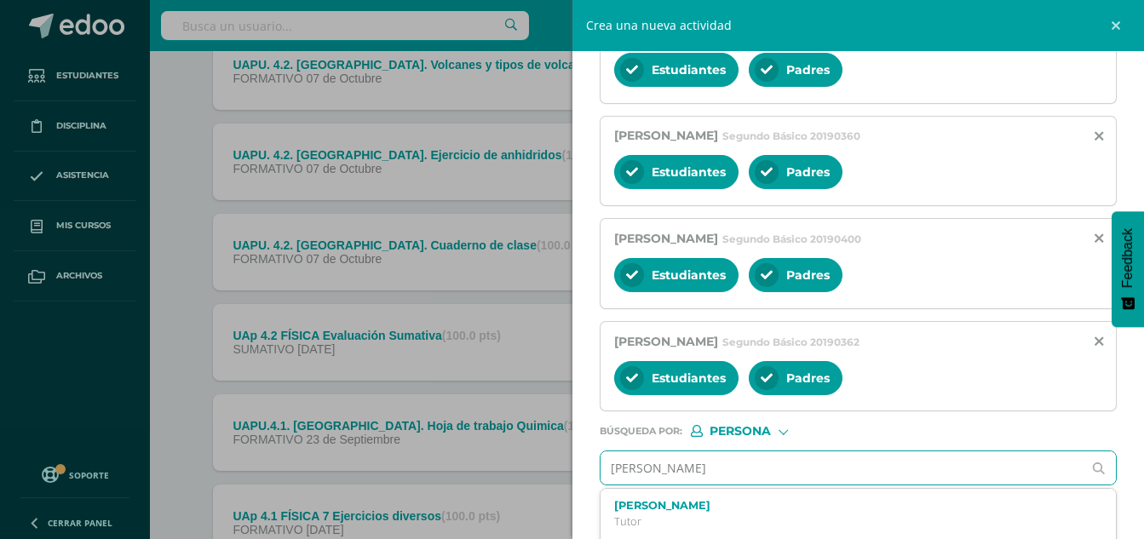
type input "[PERSON_NAME]"
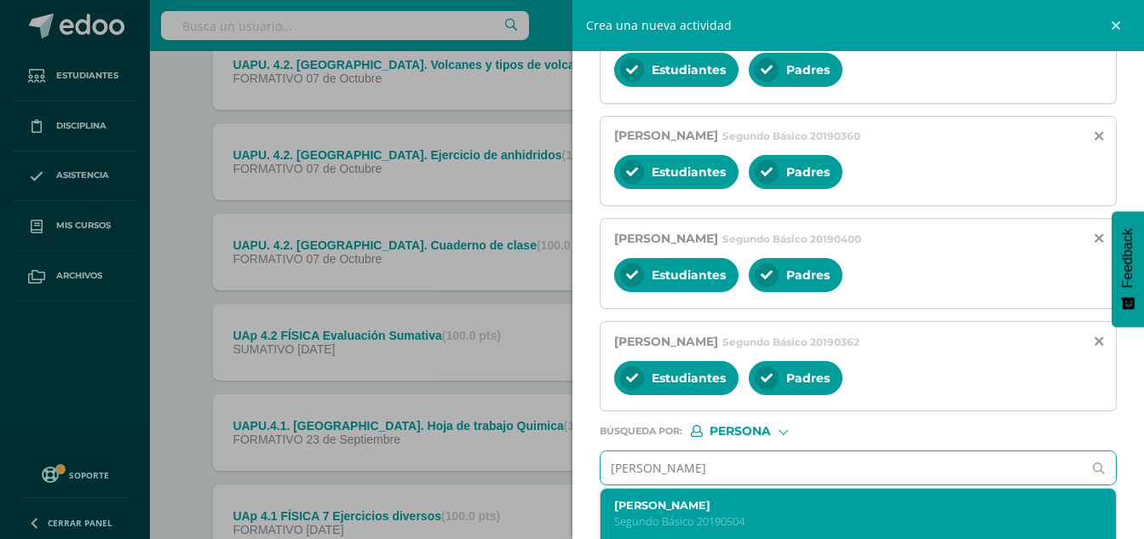
click at [794, 509] on label "[PERSON_NAME]" at bounding box center [848, 505] width 468 height 13
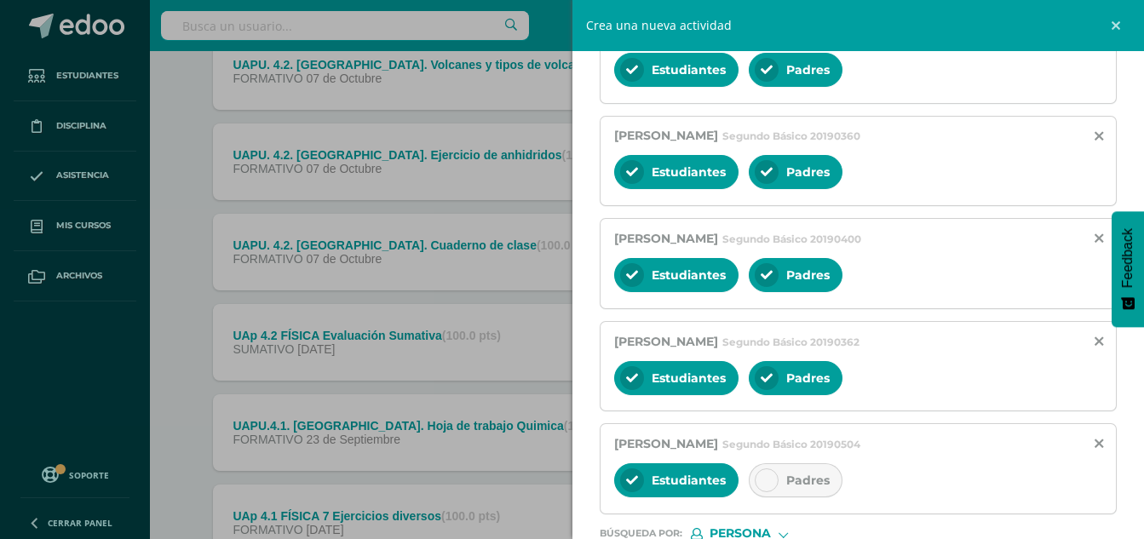
click at [817, 465] on div "Padres" at bounding box center [796, 481] width 94 height 34
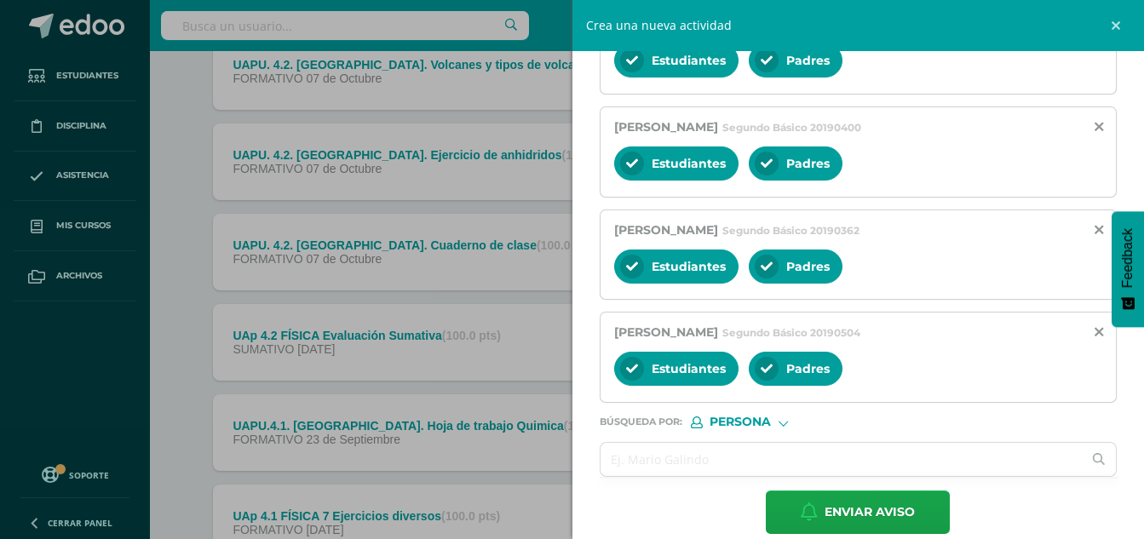
scroll to position [815, 0]
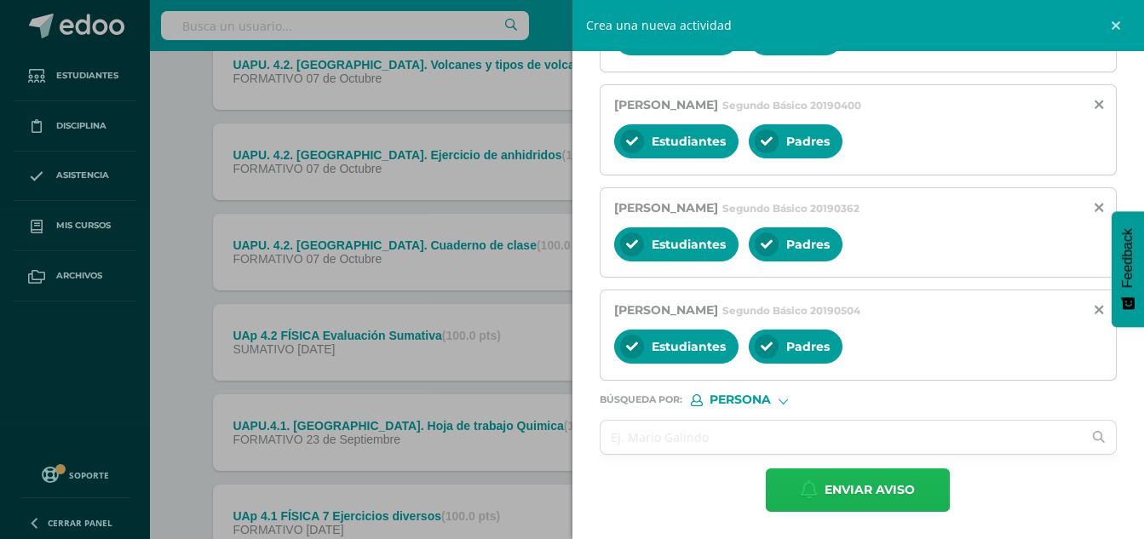
click at [884, 489] on span "Enviar aviso" at bounding box center [870, 490] width 90 height 42
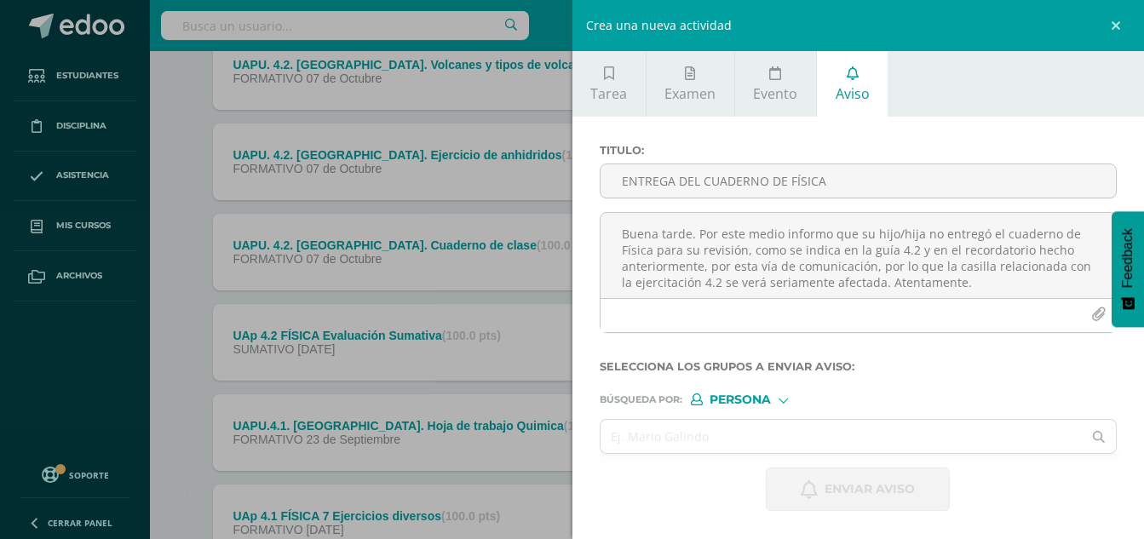
scroll to position [0, 0]
